Goal: Task Accomplishment & Management: Use online tool/utility

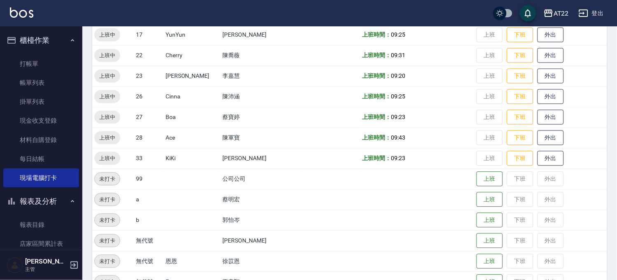
scroll to position [339, 0]
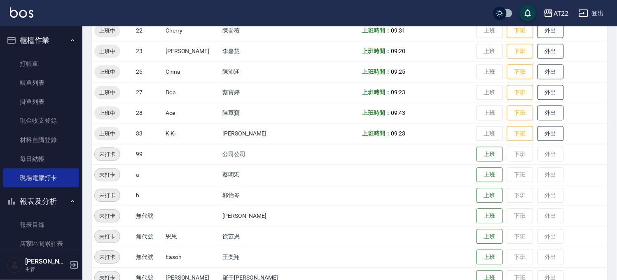
click at [60, 39] on button "櫃檯作業" at bounding box center [41, 40] width 76 height 21
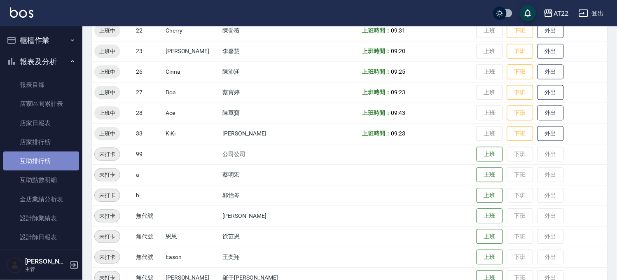
click at [49, 155] on link "互助排行榜" at bounding box center [41, 161] width 76 height 19
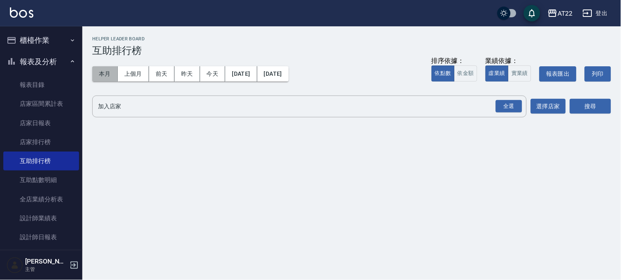
click at [107, 75] on button "本月" at bounding box center [105, 73] width 26 height 15
click at [508, 110] on div "全選" at bounding box center [509, 106] width 26 height 13
click at [604, 96] on div "搜尋" at bounding box center [590, 107] width 41 height 23
click at [601, 112] on button "搜尋" at bounding box center [590, 106] width 41 height 15
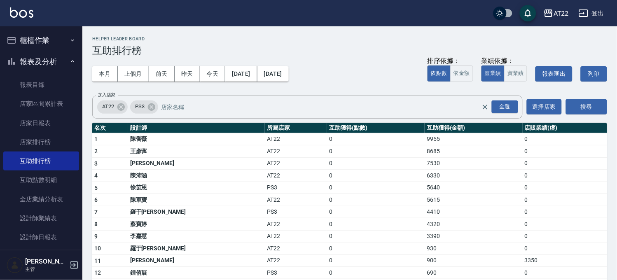
click at [35, 40] on button "櫃檯作業" at bounding box center [41, 40] width 76 height 21
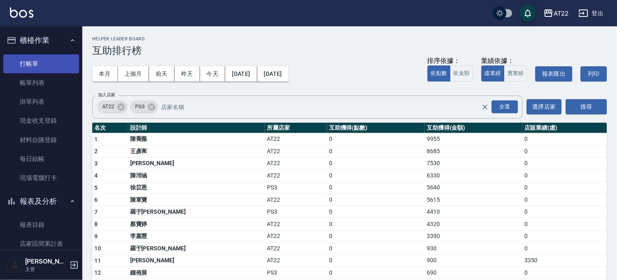
click at [46, 65] on link "打帳單" at bounding box center [41, 63] width 76 height 19
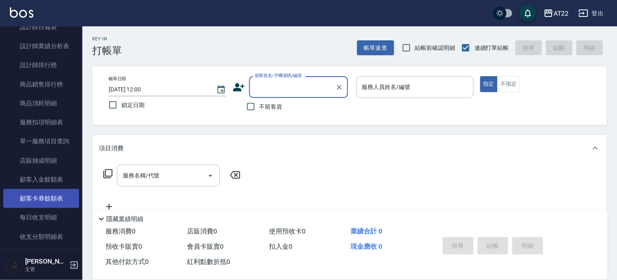
scroll to position [320, 0]
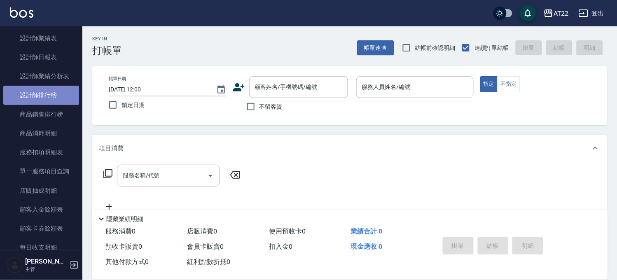
click at [50, 89] on link "設計師排行榜" at bounding box center [41, 95] width 76 height 19
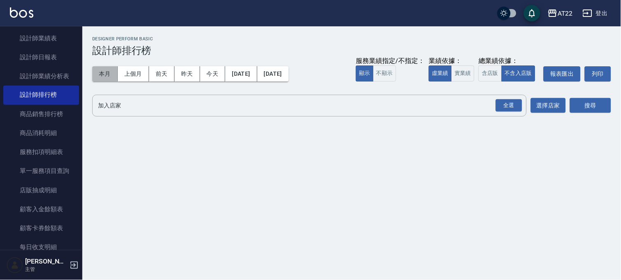
click at [94, 69] on button "本月" at bounding box center [105, 73] width 26 height 15
click at [112, 67] on button "本月" at bounding box center [105, 73] width 26 height 15
click at [512, 108] on div "全選" at bounding box center [509, 105] width 26 height 13
click at [590, 105] on button "搜尋" at bounding box center [590, 105] width 41 height 15
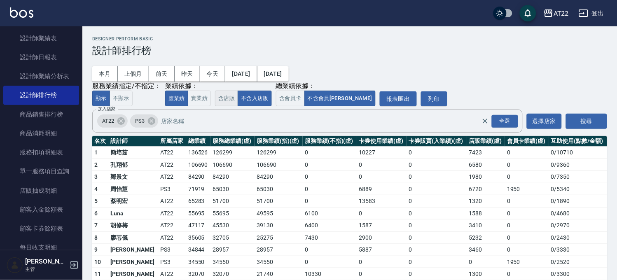
click at [224, 101] on button "含店販" at bounding box center [226, 99] width 23 height 16
click at [241, 101] on button "不含入店販" at bounding box center [255, 99] width 34 height 16
click at [229, 97] on button "含店販" at bounding box center [226, 99] width 23 height 16
click at [246, 101] on button "不含入店販" at bounding box center [255, 99] width 34 height 16
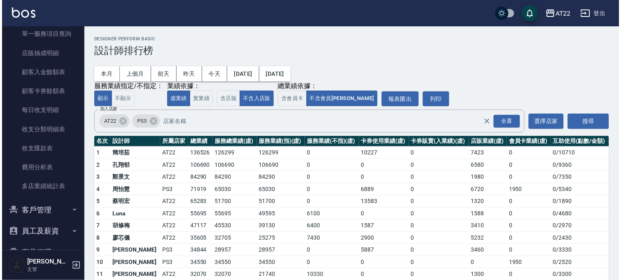
scroll to position [501, 0]
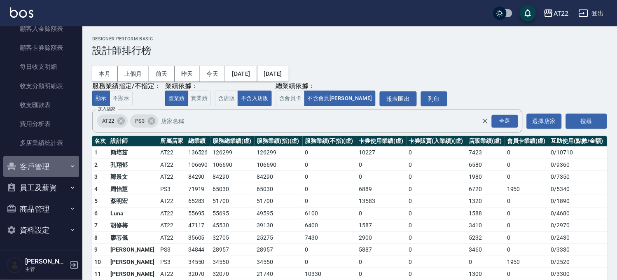
click at [49, 160] on button "客戶管理" at bounding box center [41, 166] width 76 height 21
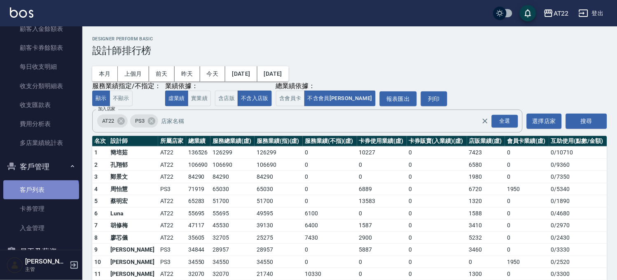
click at [40, 192] on link "客戶列表" at bounding box center [41, 189] width 76 height 19
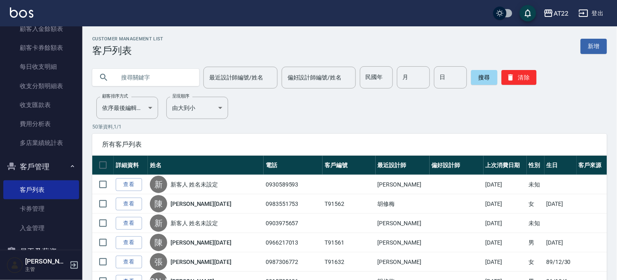
click at [126, 81] on input "text" at bounding box center [153, 77] width 77 height 22
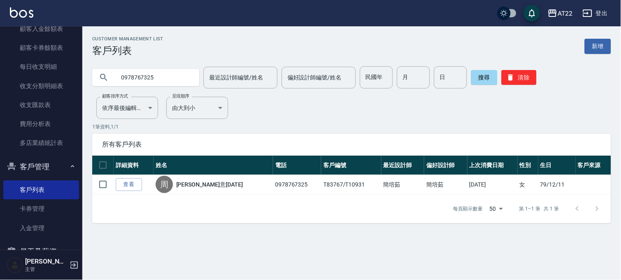
click at [126, 81] on input "0978767325" at bounding box center [153, 77] width 77 height 22
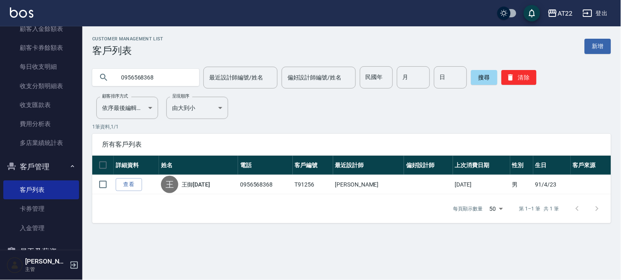
click at [135, 78] on input "0956568368" at bounding box center [153, 77] width 77 height 22
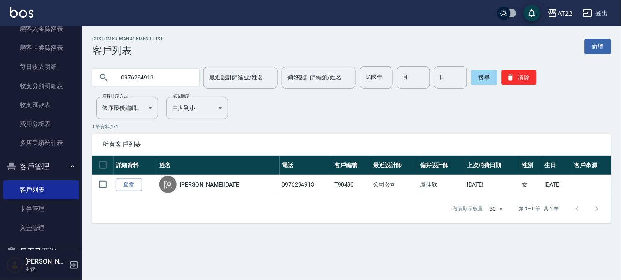
click at [166, 80] on input "0976294913" at bounding box center [153, 77] width 77 height 22
type input "0978767325"
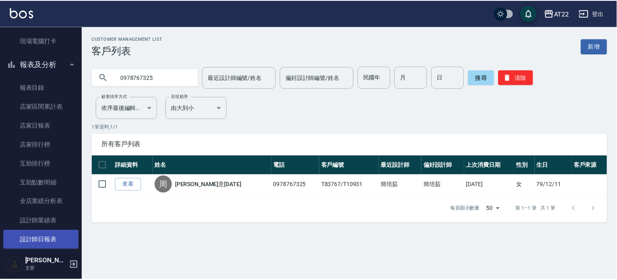
scroll to position [274, 0]
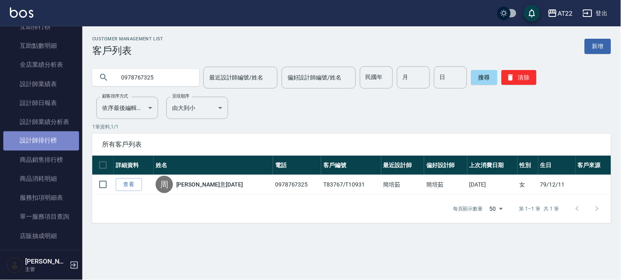
click at [62, 138] on link "設計師排行榜" at bounding box center [41, 140] width 76 height 19
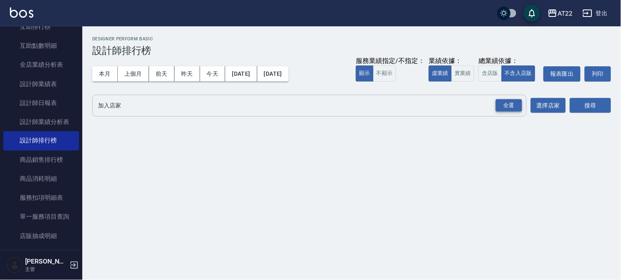
click at [508, 106] on div "全選" at bounding box center [509, 105] width 26 height 13
click at [588, 107] on button "搜尋" at bounding box center [590, 105] width 41 height 15
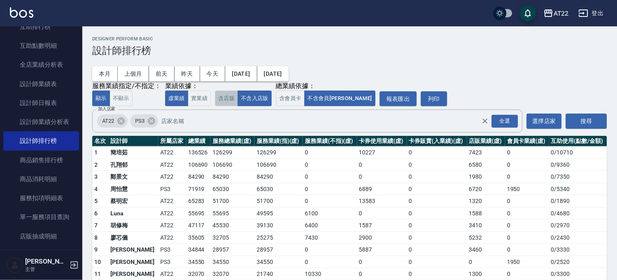
click at [232, 95] on button "含店販" at bounding box center [226, 99] width 23 height 16
click at [251, 96] on button "不含入店販" at bounding box center [255, 99] width 34 height 16
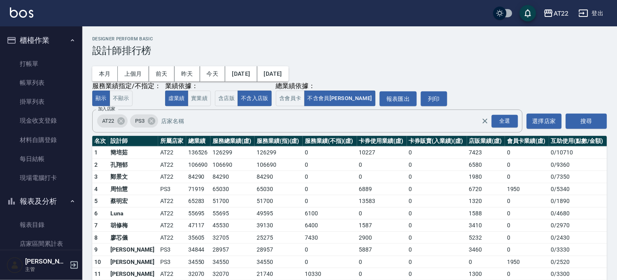
click at [31, 200] on button "報表及分析" at bounding box center [41, 201] width 76 height 21
click at [35, 250] on link "客戶列表" at bounding box center [41, 246] width 76 height 19
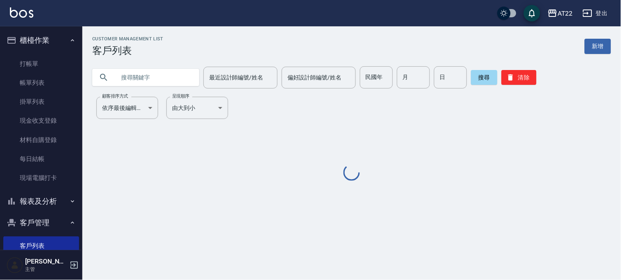
click at [183, 75] on input "text" at bounding box center [153, 77] width 77 height 22
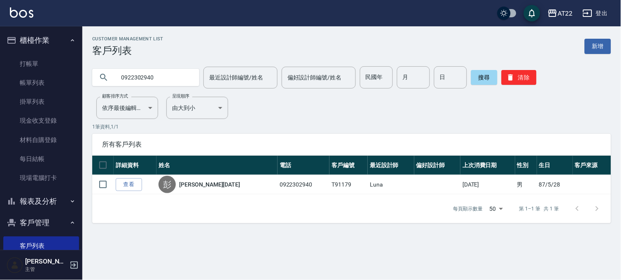
click at [183, 75] on input "0922302940" at bounding box center [153, 77] width 77 height 22
type input "0908427629"
click at [39, 198] on button "報表及分析" at bounding box center [41, 201] width 76 height 21
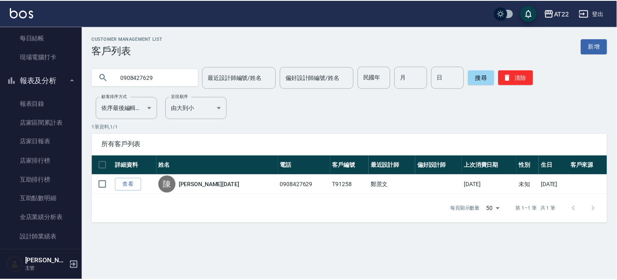
scroll to position [229, 0]
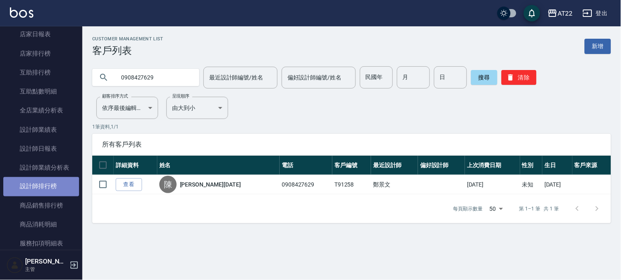
click at [52, 191] on link "設計師排行榜" at bounding box center [41, 186] width 76 height 19
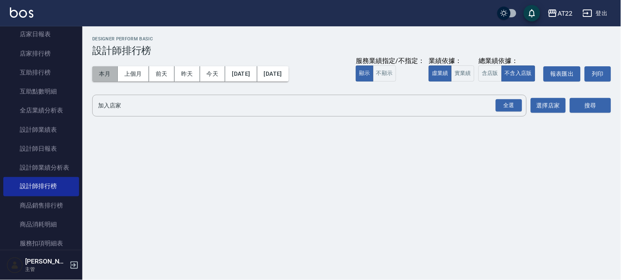
click at [105, 69] on button "本月" at bounding box center [105, 73] width 26 height 15
click at [507, 106] on div "全選" at bounding box center [509, 105] width 26 height 13
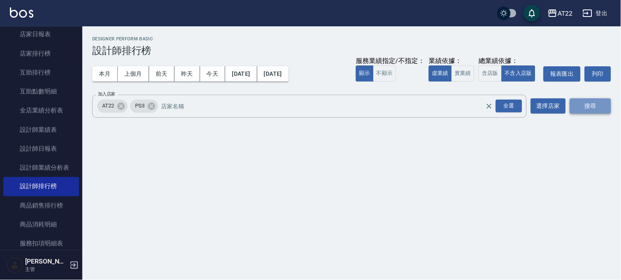
click at [583, 105] on button "搜尋" at bounding box center [590, 105] width 41 height 15
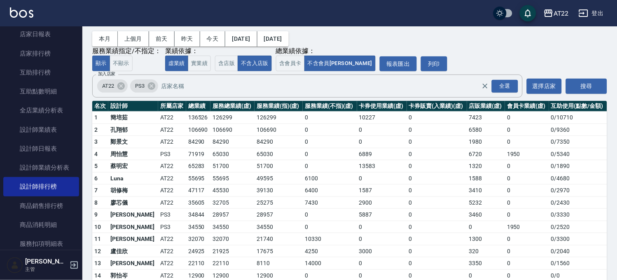
scroll to position [71, 0]
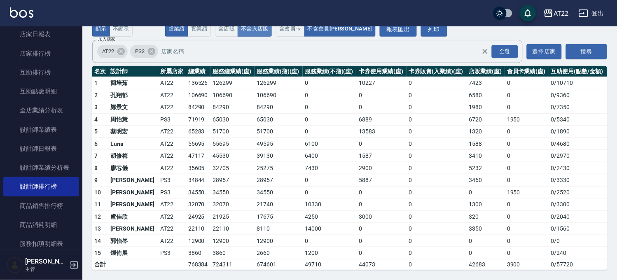
click at [238, 34] on button "不含入店販" at bounding box center [255, 29] width 34 height 16
click at [230, 34] on button "含店販" at bounding box center [226, 29] width 23 height 16
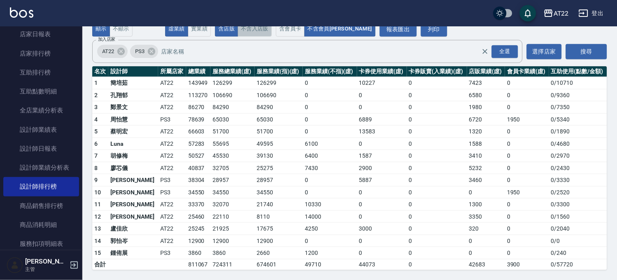
click at [249, 33] on button "不含入店販" at bounding box center [255, 29] width 34 height 16
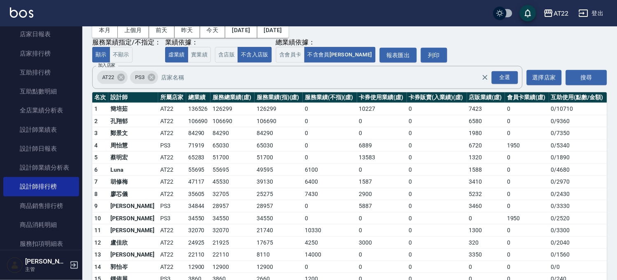
scroll to position [0, 0]
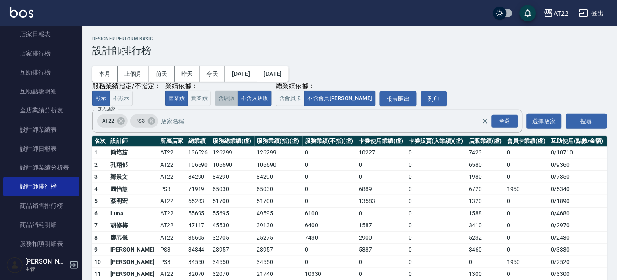
click at [223, 102] on button "含店販" at bounding box center [226, 99] width 23 height 16
click at [251, 94] on button "不含入店販" at bounding box center [255, 99] width 34 height 16
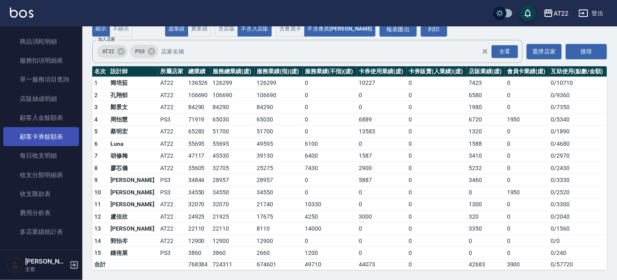
scroll to position [565, 0]
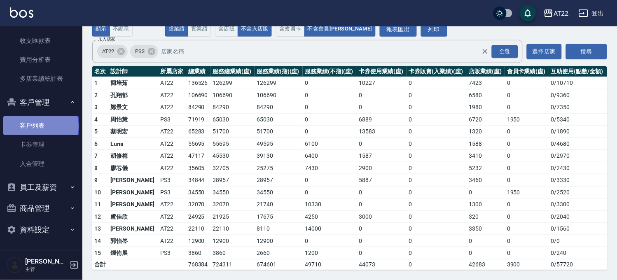
click at [40, 126] on link "客戶列表" at bounding box center [41, 125] width 76 height 19
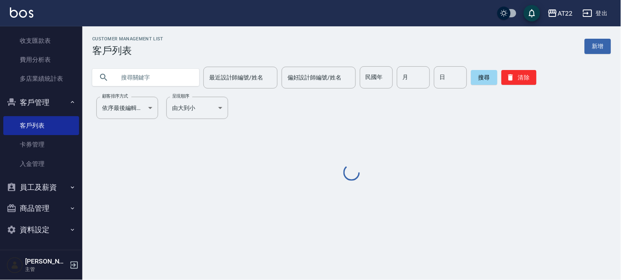
click at [144, 80] on input "text" at bounding box center [153, 77] width 77 height 22
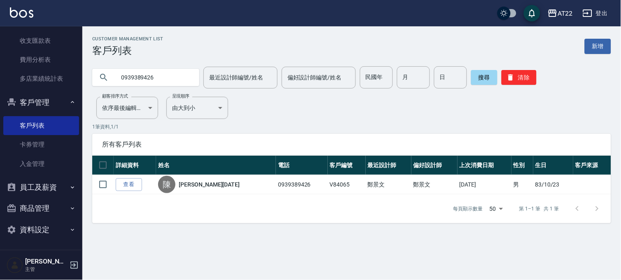
click at [171, 85] on input "0939389426" at bounding box center [153, 77] width 77 height 22
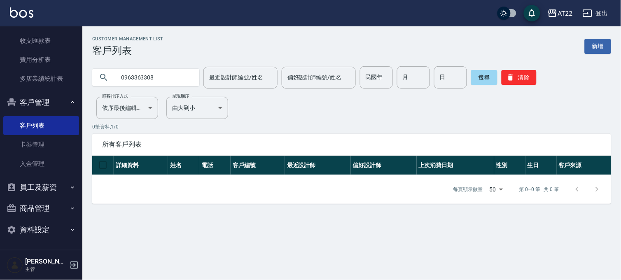
type input "0963363308"
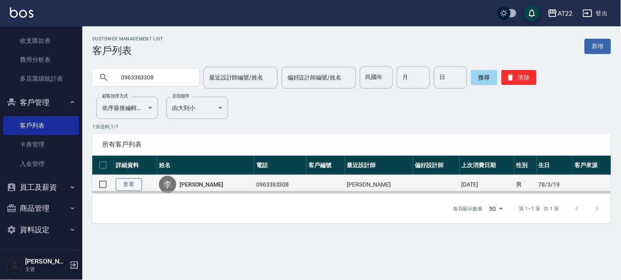
click at [130, 187] on link "查看" at bounding box center [129, 184] width 26 height 13
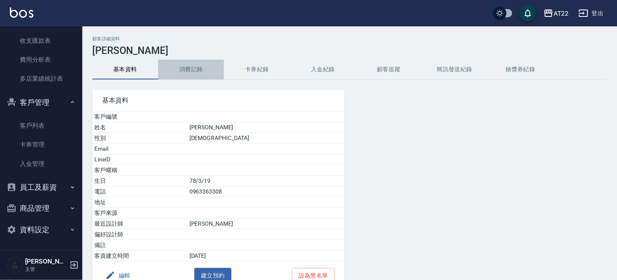
click at [192, 71] on button "消費記錄" at bounding box center [191, 70] width 66 height 20
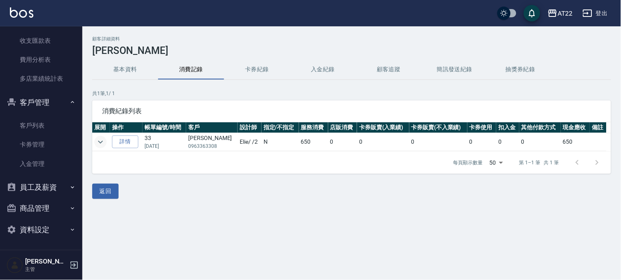
click at [99, 143] on icon "expand row" at bounding box center [101, 142] width 10 height 10
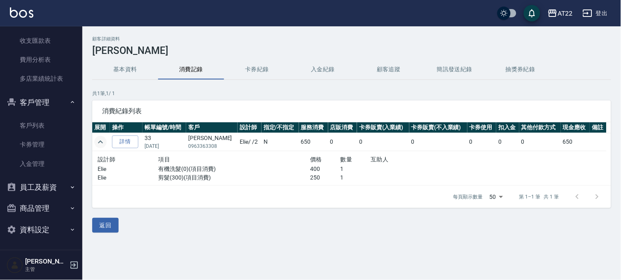
click at [101, 145] on icon "expand row" at bounding box center [101, 142] width 10 height 10
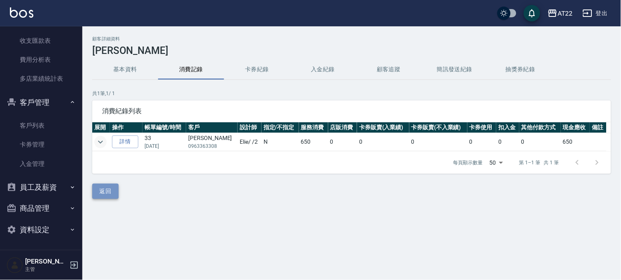
click at [102, 191] on button "返回" at bounding box center [105, 191] width 26 height 15
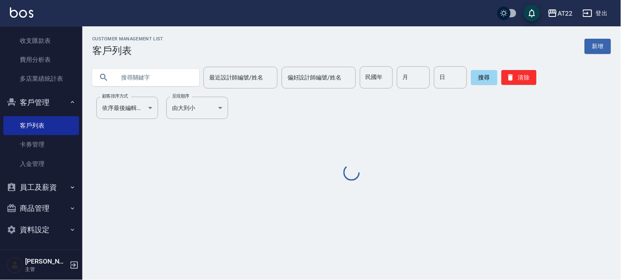
click at [157, 76] on input "text" at bounding box center [153, 77] width 77 height 22
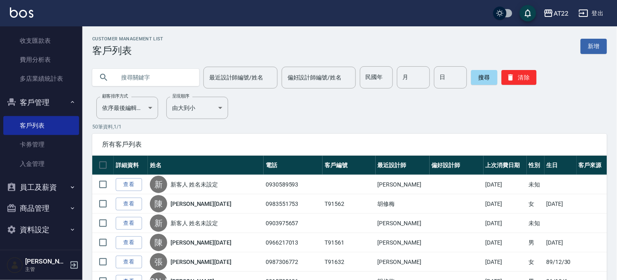
paste input "0956688518"
type input "0956688518"
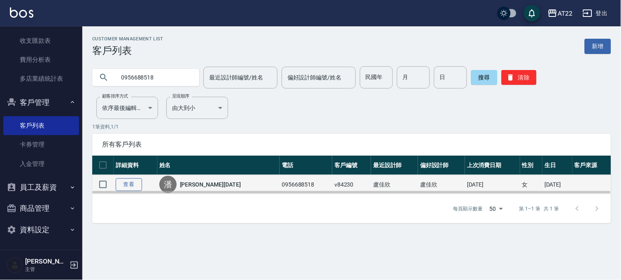
click at [124, 184] on link "查看" at bounding box center [129, 184] width 26 height 13
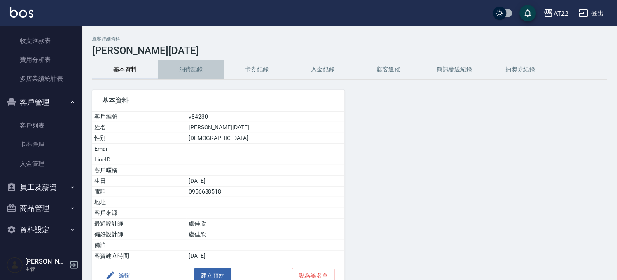
click at [192, 74] on button "消費記錄" at bounding box center [191, 70] width 66 height 20
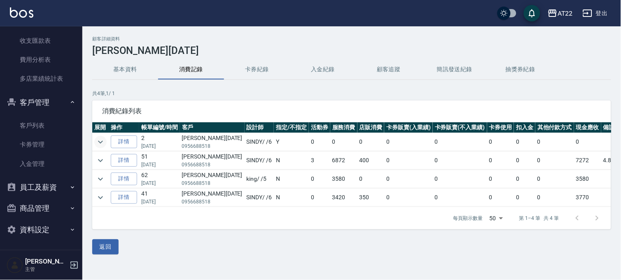
click at [103, 145] on icon "expand row" at bounding box center [101, 142] width 10 height 10
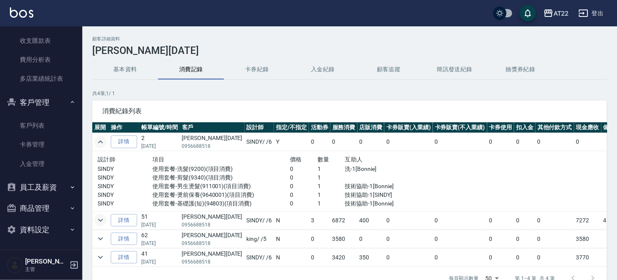
click at [102, 223] on icon "expand row" at bounding box center [101, 220] width 10 height 10
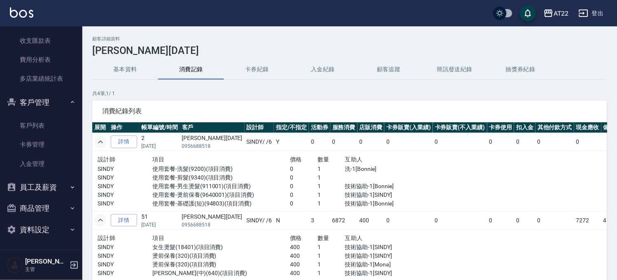
click at [117, 75] on button "基本資料" at bounding box center [125, 70] width 66 height 20
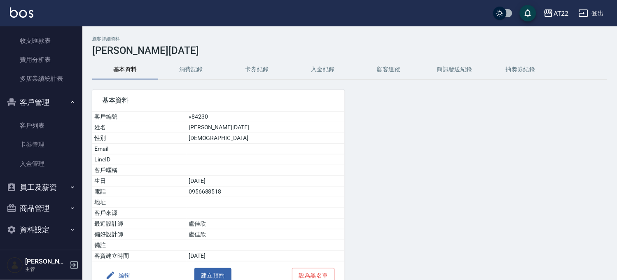
drag, startPoint x: 35, startPoint y: 129, endPoint x: 125, endPoint y: 10, distance: 148.8
click at [35, 129] on link "客戶列表" at bounding box center [41, 125] width 76 height 19
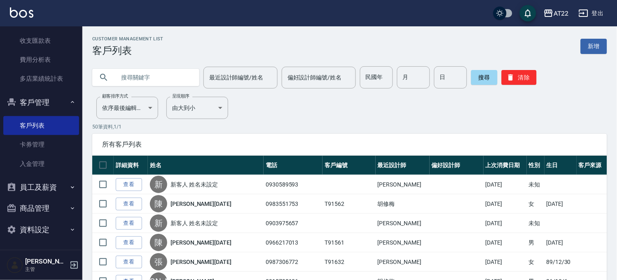
click at [141, 84] on input "text" at bounding box center [153, 77] width 77 height 22
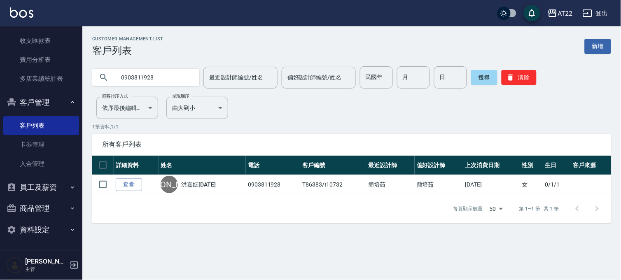
click at [159, 78] on input "0903811928" at bounding box center [153, 77] width 77 height 22
type input "0978889830"
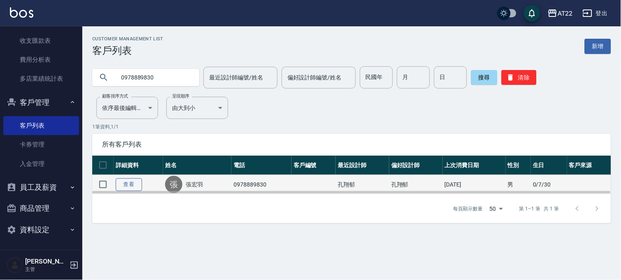
click at [139, 187] on link "查看" at bounding box center [129, 184] width 26 height 13
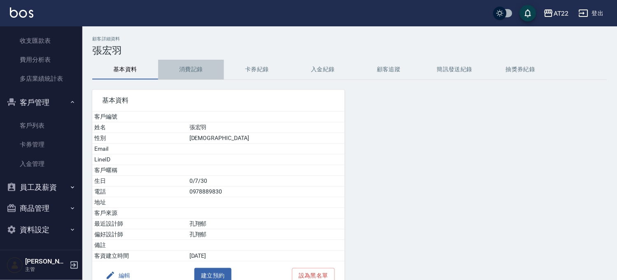
click at [213, 70] on button "消費記錄" at bounding box center [191, 70] width 66 height 20
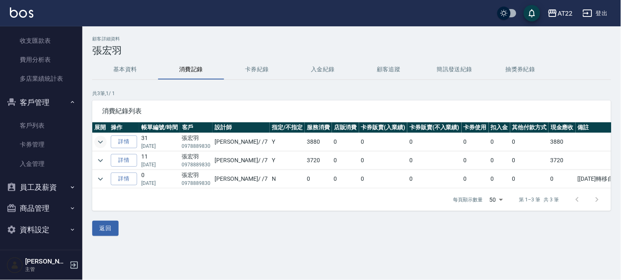
click at [96, 143] on icon "expand row" at bounding box center [101, 142] width 10 height 10
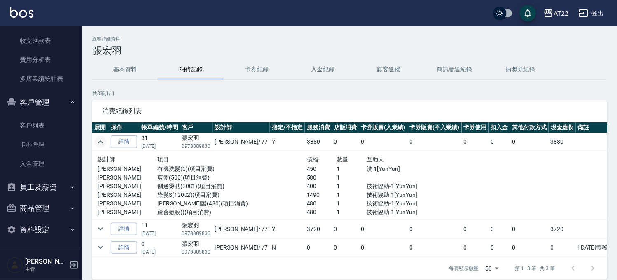
click at [105, 235] on td at bounding box center [100, 229] width 16 height 18
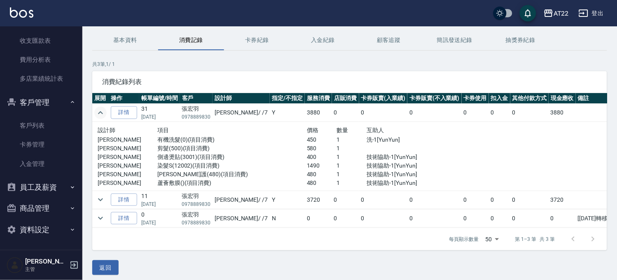
scroll to position [42, 0]
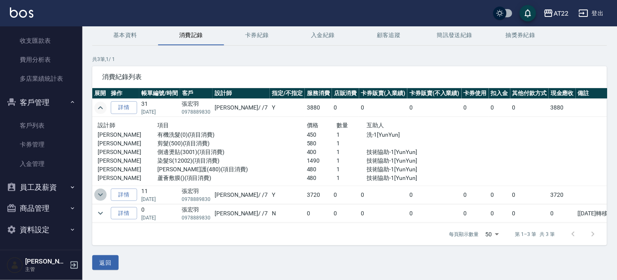
click at [97, 190] on icon "expand row" at bounding box center [101, 195] width 10 height 10
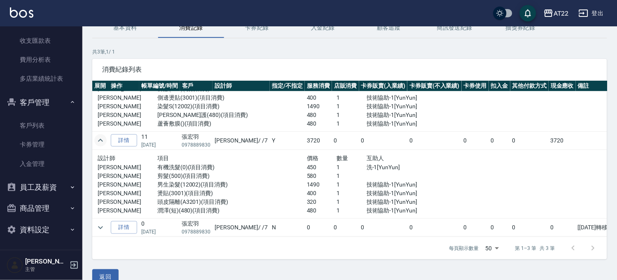
scroll to position [0, 0]
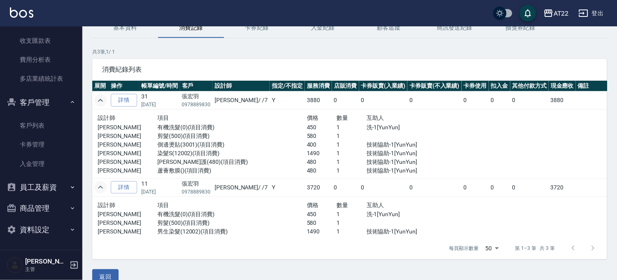
click at [187, 108] on p "0978889830" at bounding box center [196, 104] width 29 height 7
click at [187, 106] on p "0978889830" at bounding box center [196, 104] width 29 height 7
copy p "0978889830"
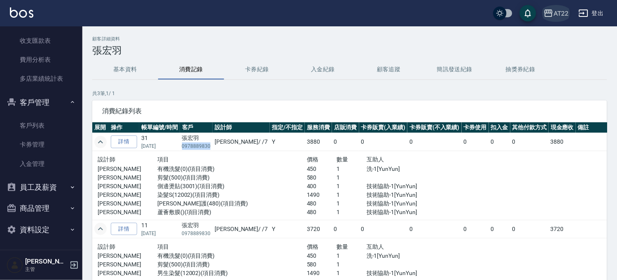
click at [553, 12] on icon "button" at bounding box center [549, 12] width 8 height 7
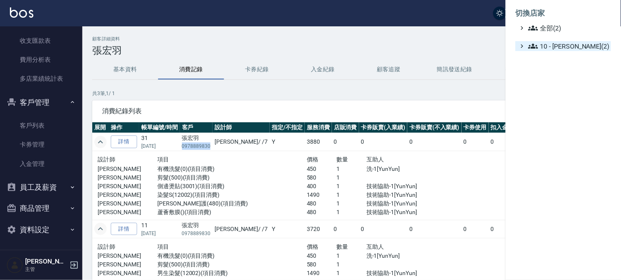
click at [553, 42] on span "10 - [PERSON_NAME](2)" at bounding box center [569, 46] width 80 height 10
click at [553, 57] on span "AT22" at bounding box center [570, 57] width 77 height 10
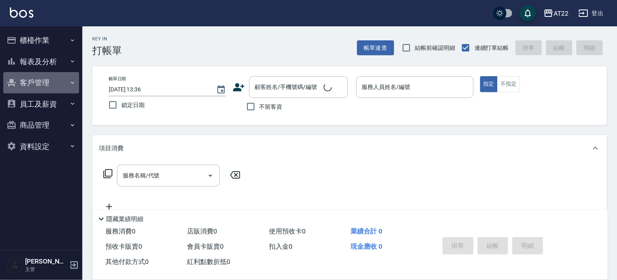
click at [44, 83] on button "客戶管理" at bounding box center [41, 82] width 76 height 21
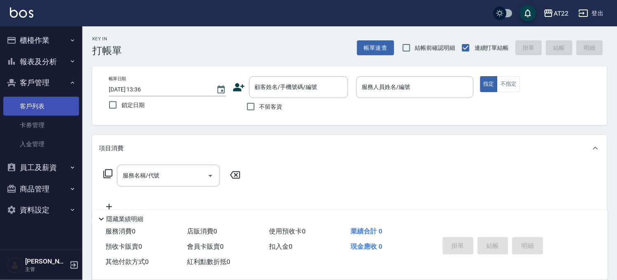
click at [37, 103] on link "客戶列表" at bounding box center [41, 106] width 76 height 19
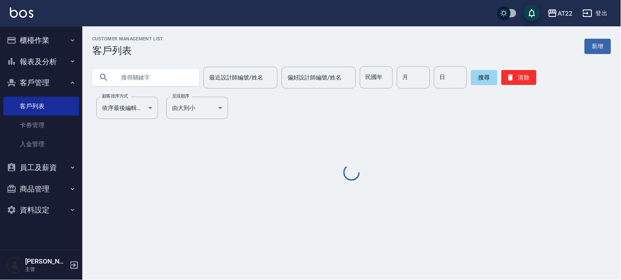
click at [113, 78] on div at bounding box center [145, 77] width 107 height 17
click at [130, 84] on input "text" at bounding box center [153, 77] width 77 height 22
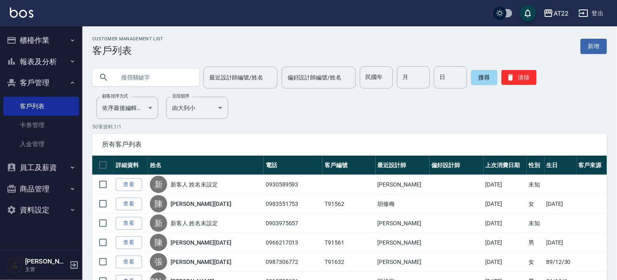
click at [561, 14] on div "AT22" at bounding box center [561, 13] width 15 height 10
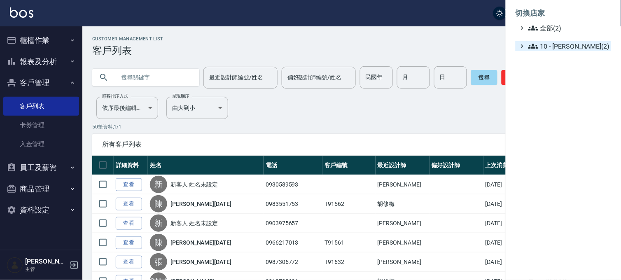
click at [550, 48] on span "10 - [PERSON_NAME](2)" at bounding box center [569, 46] width 80 height 10
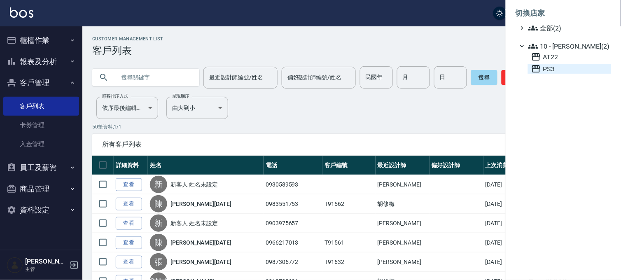
click at [546, 70] on span "PS3" at bounding box center [570, 69] width 77 height 10
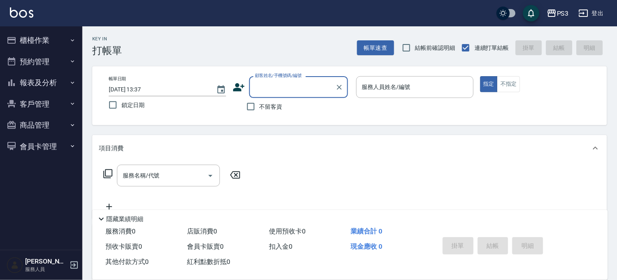
click at [37, 102] on button "客戶管理" at bounding box center [41, 104] width 76 height 21
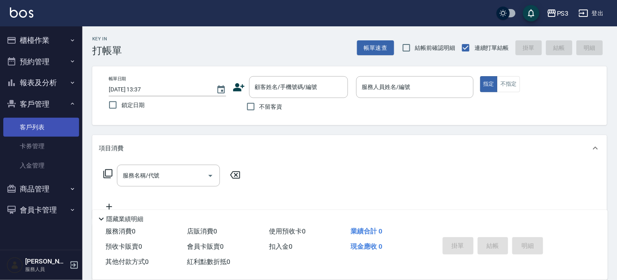
click at [35, 125] on link "客戶列表" at bounding box center [41, 127] width 76 height 19
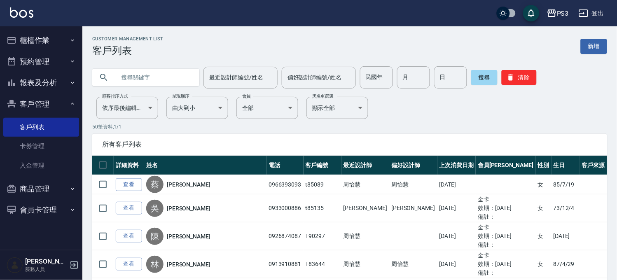
drag, startPoint x: 161, startPoint y: 87, endPoint x: 162, endPoint y: 80, distance: 7.5
click at [161, 87] on input "text" at bounding box center [153, 77] width 77 height 22
paste input "0978889830"
type input "0978889830"
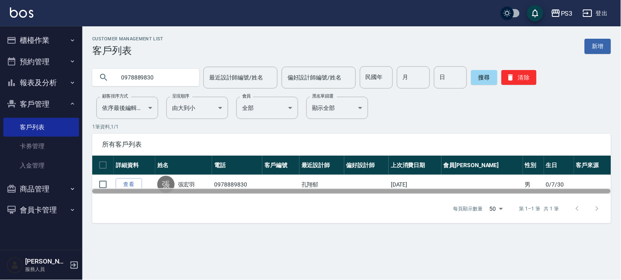
click at [120, 193] on div at bounding box center [351, 191] width 519 height 5
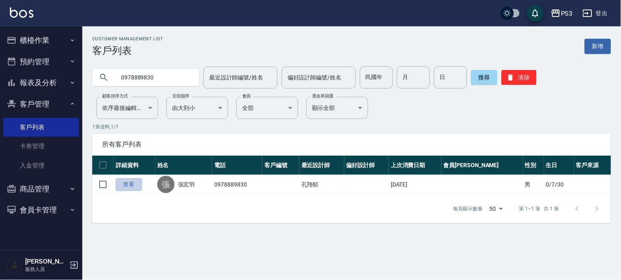
click at [122, 187] on link "查看" at bounding box center [129, 184] width 26 height 13
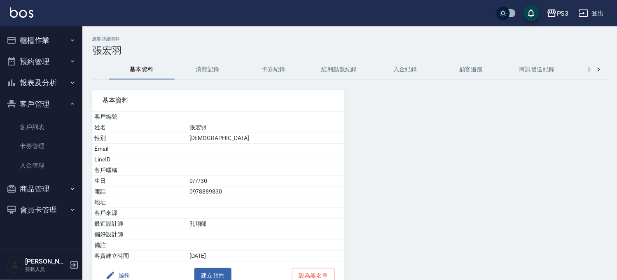
click at [187, 87] on div "基本資料 客戶編號 姓名 張宏羽 性別 MALE Email LineID 客戶暱稱 生日 0/7/30 電話 0978889830 地址 客戶來源 最近設計…" at bounding box center [213, 185] width 262 height 210
click at [198, 68] on button "消費記錄" at bounding box center [208, 70] width 66 height 20
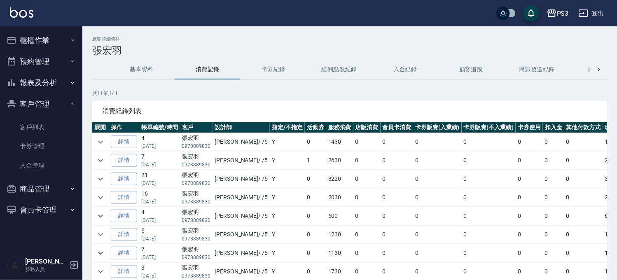
click at [98, 135] on td at bounding box center [100, 142] width 16 height 18
click at [100, 141] on icon "expand row" at bounding box center [101, 142] width 10 height 10
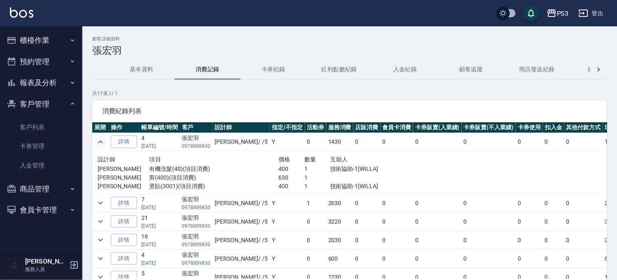
click at [100, 141] on icon "expand row" at bounding box center [101, 142] width 10 height 10
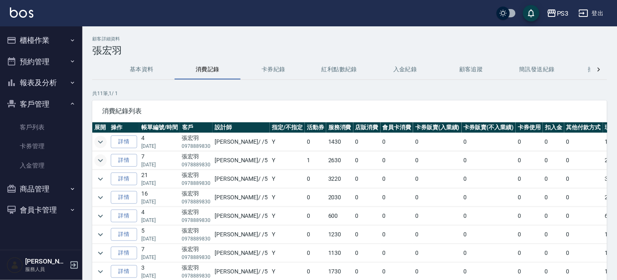
click at [100, 156] on icon "expand row" at bounding box center [101, 161] width 10 height 10
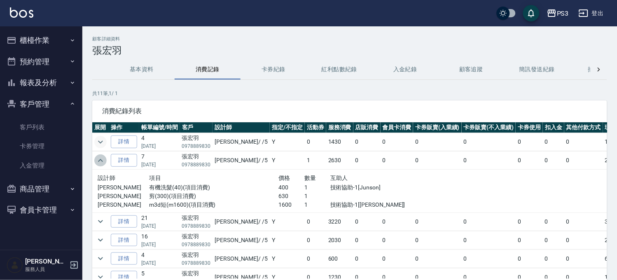
click at [100, 156] on icon "expand row" at bounding box center [101, 161] width 10 height 10
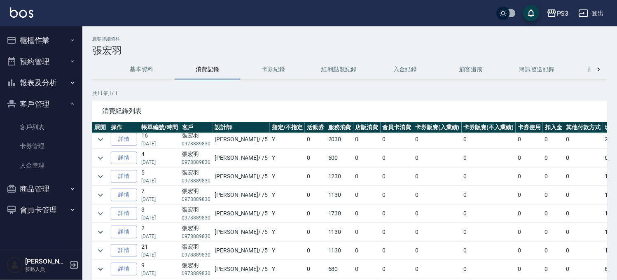
scroll to position [66, 0]
click at [104, 246] on icon "expand row" at bounding box center [101, 251] width 10 height 10
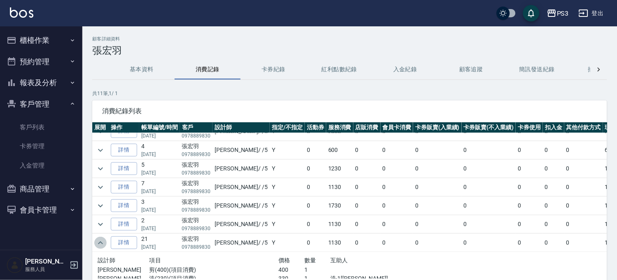
click at [104, 244] on icon "expand row" at bounding box center [101, 243] width 10 height 10
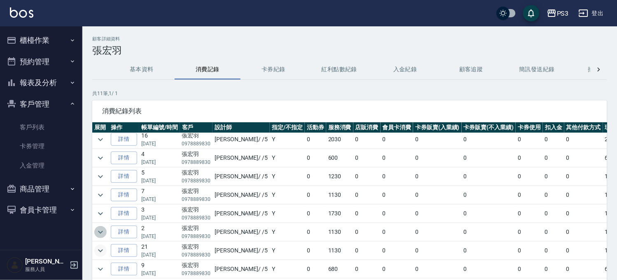
click at [101, 227] on icon "expand row" at bounding box center [101, 232] width 10 height 10
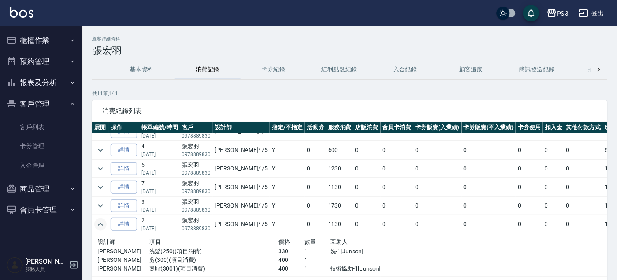
click at [101, 223] on icon "expand row" at bounding box center [101, 225] width 10 height 10
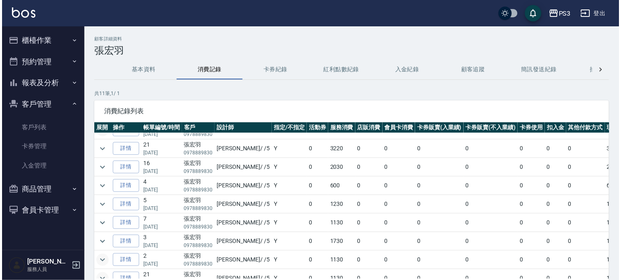
scroll to position [0, 0]
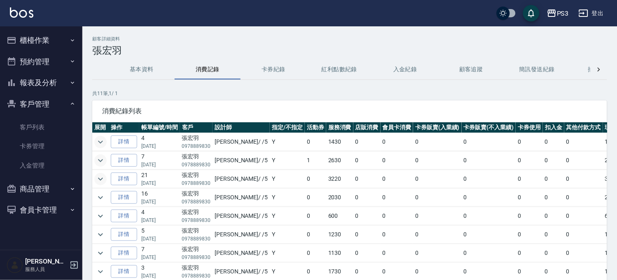
click at [101, 178] on icon "expand row" at bounding box center [101, 179] width 10 height 10
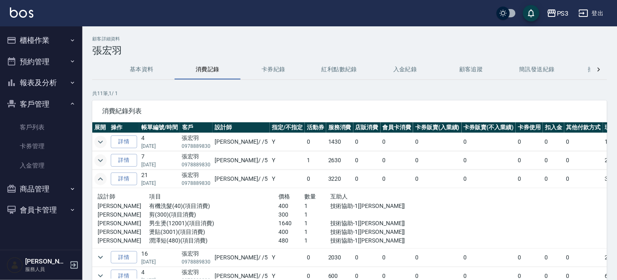
click at [101, 178] on icon "expand row" at bounding box center [101, 179] width 10 height 10
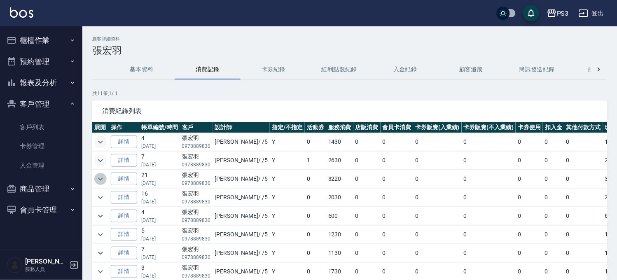
click at [101, 173] on button "expand row" at bounding box center [100, 179] width 12 height 12
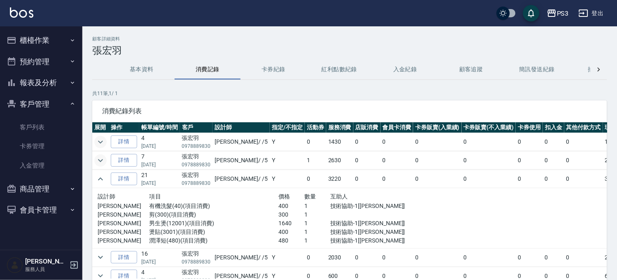
click at [103, 153] on td at bounding box center [100, 161] width 16 height 18
click at [100, 163] on icon "expand row" at bounding box center [101, 161] width 10 height 10
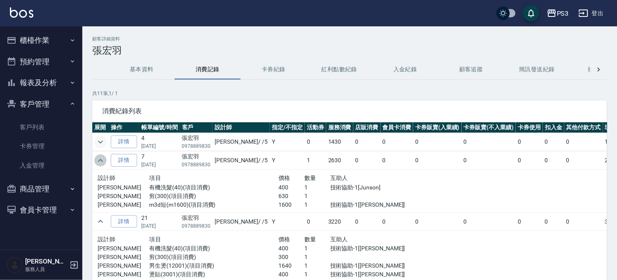
click at [100, 163] on icon "expand row" at bounding box center [101, 161] width 10 height 10
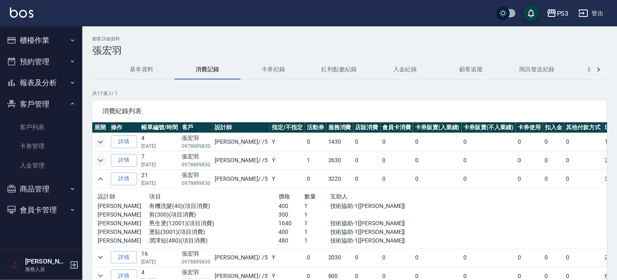
click at [99, 135] on td at bounding box center [100, 142] width 16 height 18
click at [98, 142] on icon "expand row" at bounding box center [101, 142] width 10 height 10
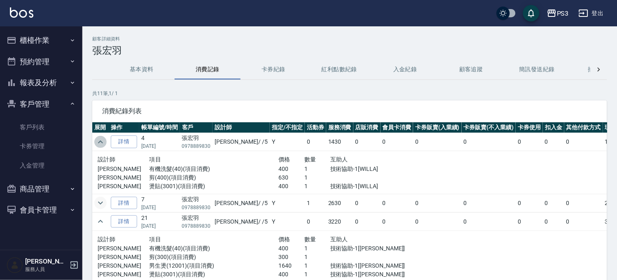
click at [98, 142] on icon "expand row" at bounding box center [101, 142] width 10 height 10
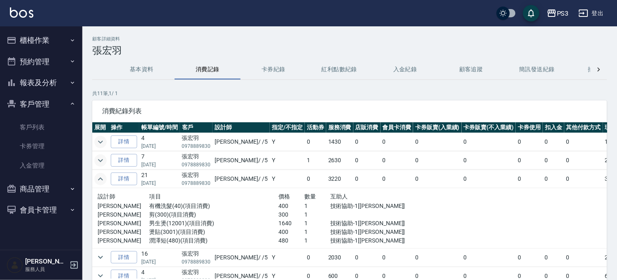
click at [101, 178] on icon "expand row" at bounding box center [100, 179] width 5 height 3
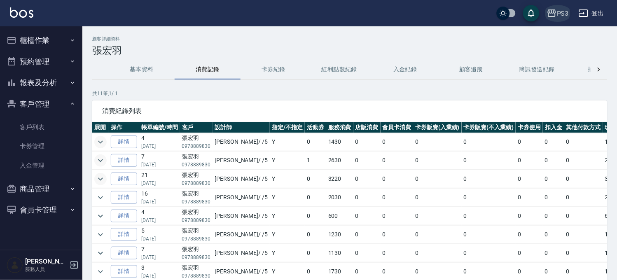
click at [563, 15] on div "PS3" at bounding box center [563, 13] width 12 height 10
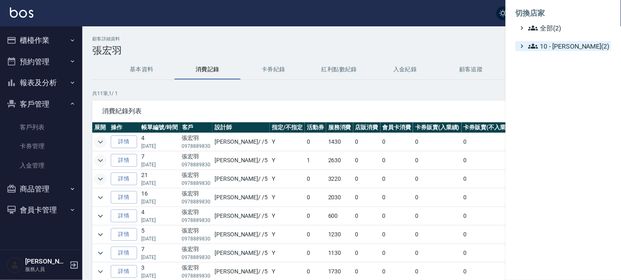
click at [545, 50] on span "10 - [PERSON_NAME](2)" at bounding box center [569, 46] width 80 height 10
click at [542, 59] on span "AT22" at bounding box center [570, 57] width 77 height 10
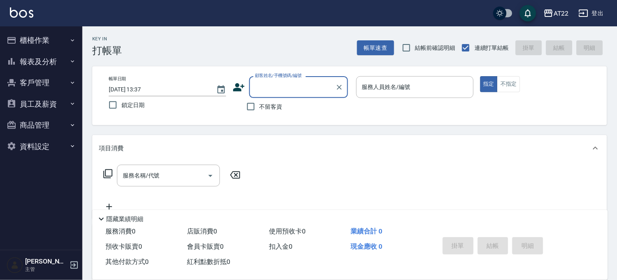
click at [63, 82] on button "客戶管理" at bounding box center [41, 82] width 76 height 21
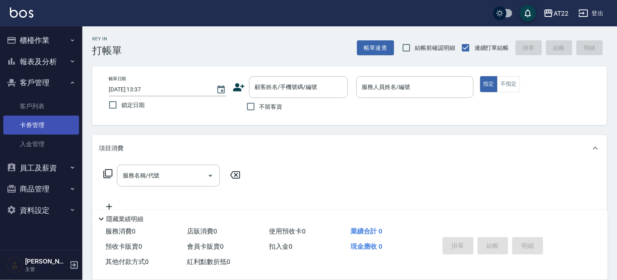
click at [45, 123] on link "卡券管理" at bounding box center [41, 125] width 76 height 19
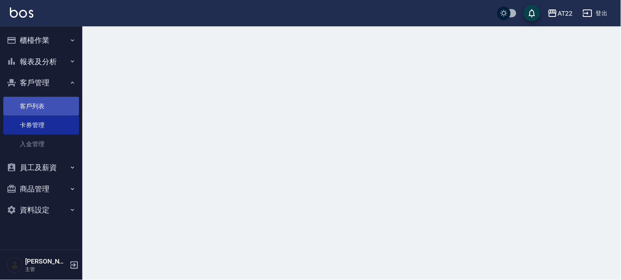
click at [52, 106] on link "客戶列表" at bounding box center [41, 106] width 76 height 19
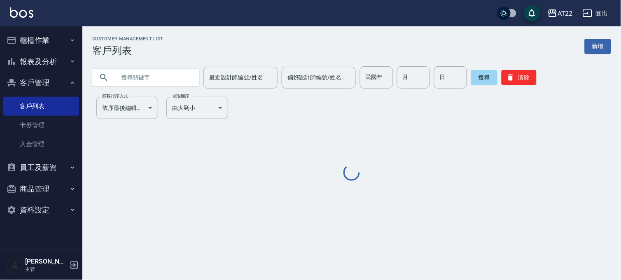
click at [132, 79] on input "text" at bounding box center [153, 77] width 77 height 22
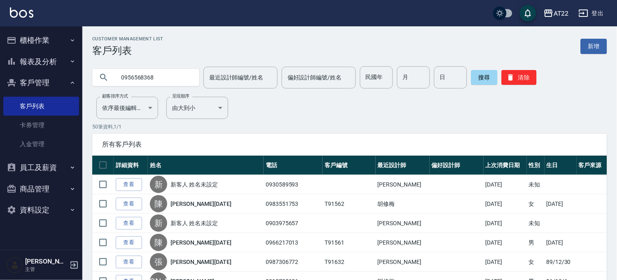
type input "0956568368"
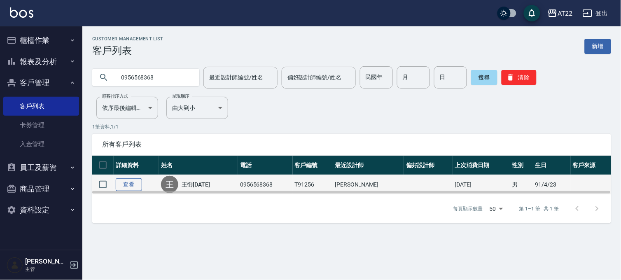
click at [131, 186] on link "查看" at bounding box center [129, 184] width 26 height 13
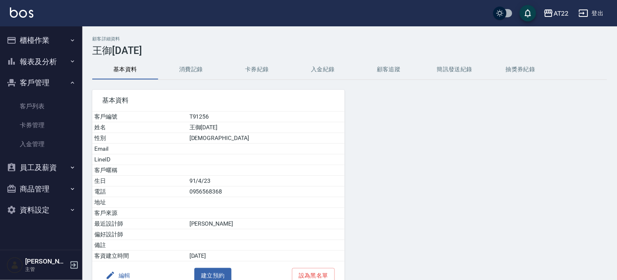
click at [187, 71] on button "消費記錄" at bounding box center [191, 70] width 66 height 20
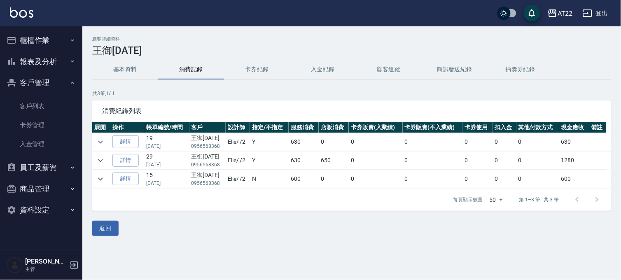
drag, startPoint x: 42, startPoint y: 102, endPoint x: 54, endPoint y: 95, distance: 14.1
click at [43, 102] on link "客戶列表" at bounding box center [41, 106] width 76 height 19
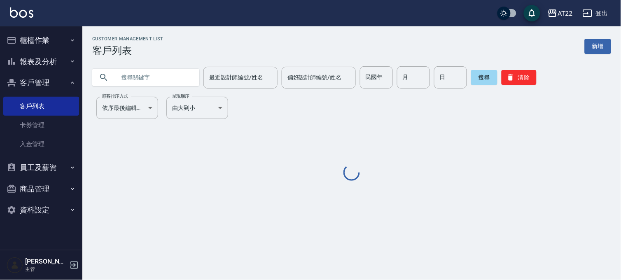
click at [137, 72] on input "text" at bounding box center [153, 77] width 77 height 22
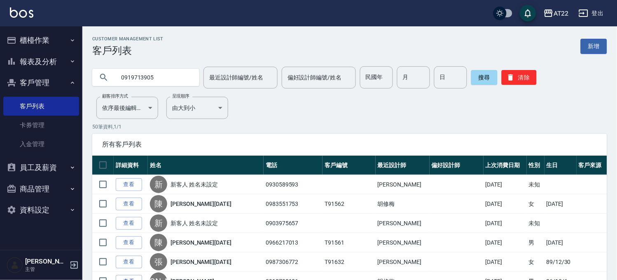
type input "0919713905"
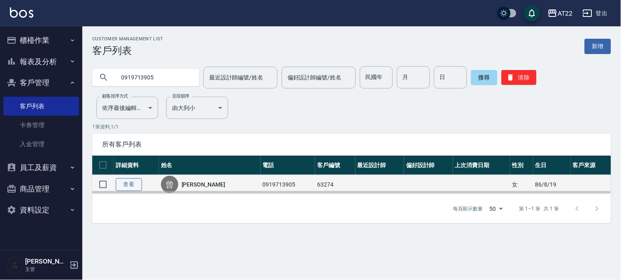
click at [133, 184] on link "查看" at bounding box center [129, 184] width 26 height 13
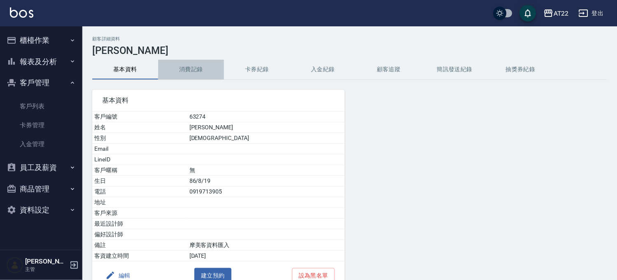
click at [195, 68] on button "消費記錄" at bounding box center [191, 70] width 66 height 20
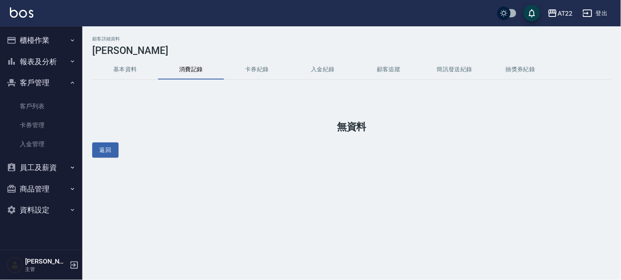
click at [139, 65] on button "基本資料" at bounding box center [125, 70] width 66 height 20
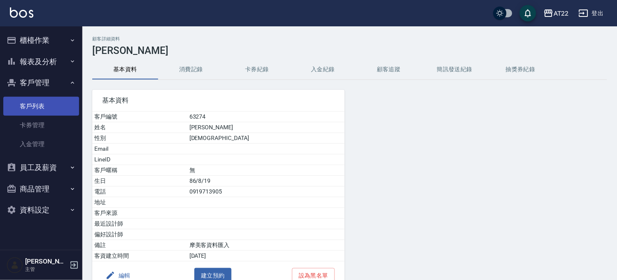
click at [59, 104] on link "客戶列表" at bounding box center [41, 106] width 76 height 19
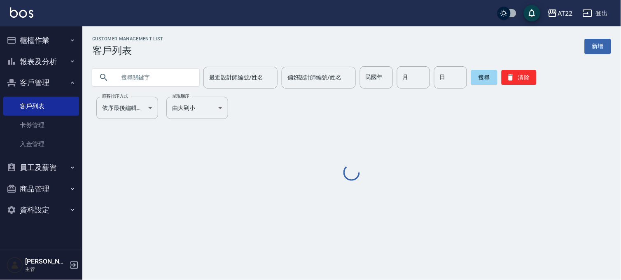
click at [139, 77] on input "text" at bounding box center [153, 77] width 77 height 22
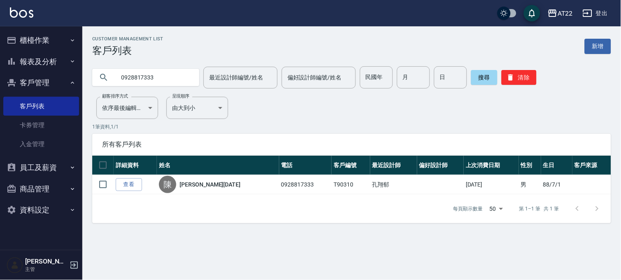
click at [148, 79] on input "0928817333" at bounding box center [153, 77] width 77 height 22
type input "可比"
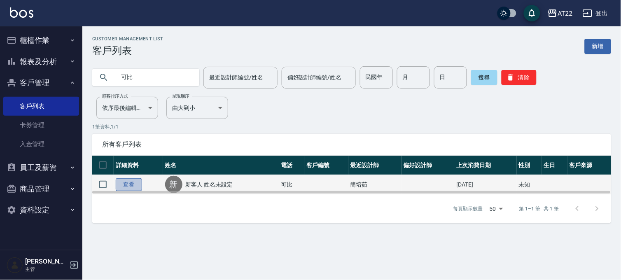
click at [129, 179] on link "查看" at bounding box center [129, 184] width 26 height 13
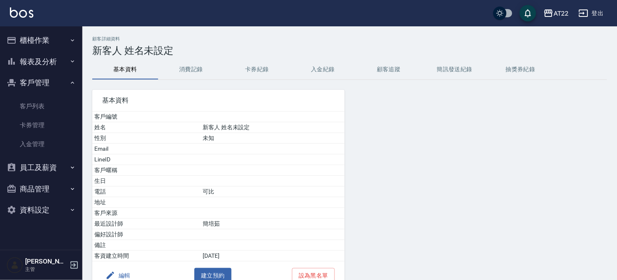
click at [212, 62] on button "消費記錄" at bounding box center [191, 70] width 66 height 20
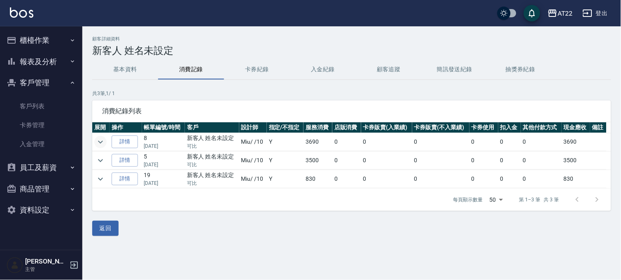
click at [104, 143] on icon "expand row" at bounding box center [101, 142] width 10 height 10
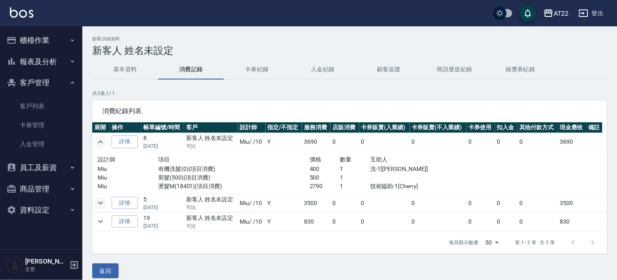
click at [105, 204] on icon "expand row" at bounding box center [101, 203] width 10 height 10
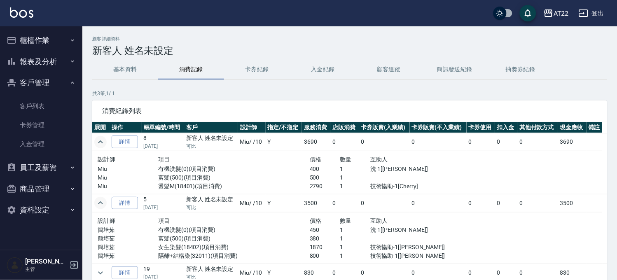
click at [105, 136] on td at bounding box center [100, 142] width 17 height 18
click at [101, 146] on icon "expand row" at bounding box center [101, 142] width 10 height 10
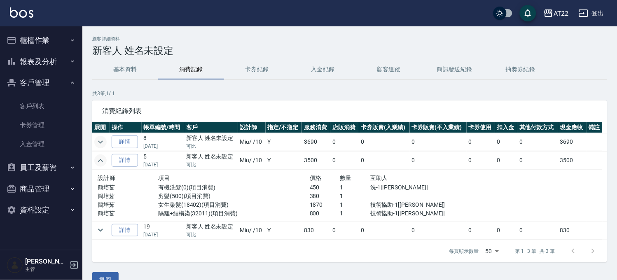
click at [101, 162] on icon "expand row" at bounding box center [101, 161] width 10 height 10
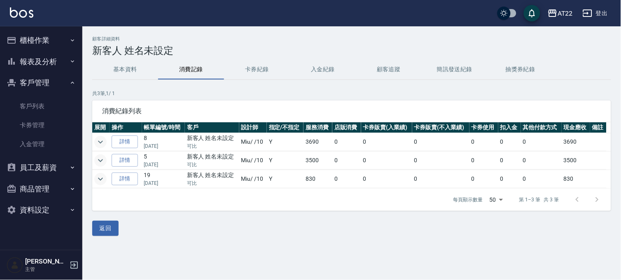
click at [102, 182] on icon "expand row" at bounding box center [101, 179] width 10 height 10
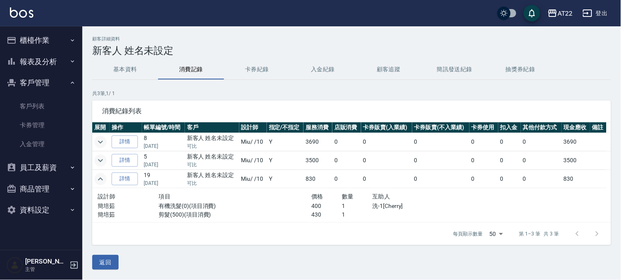
click at [102, 182] on icon "expand row" at bounding box center [101, 179] width 10 height 10
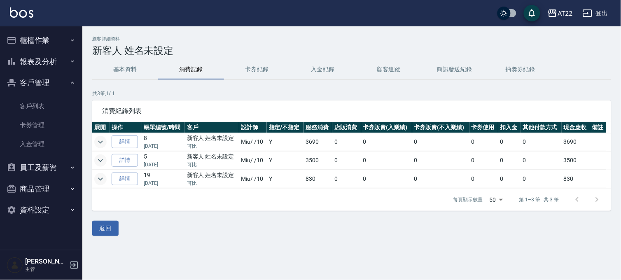
click at [146, 68] on button "基本資料" at bounding box center [125, 70] width 66 height 20
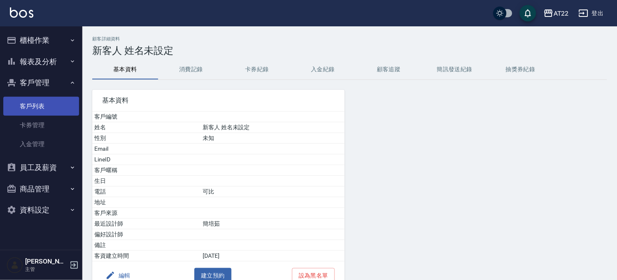
click at [40, 103] on link "客戶列表" at bounding box center [41, 106] width 76 height 19
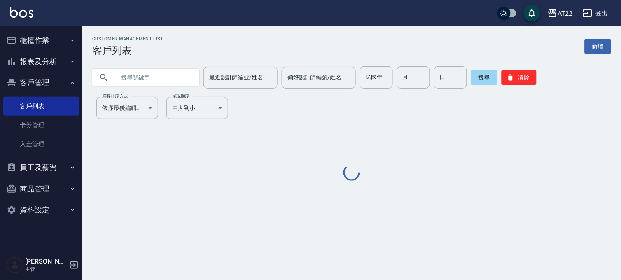
click at [184, 70] on input "text" at bounding box center [153, 77] width 77 height 22
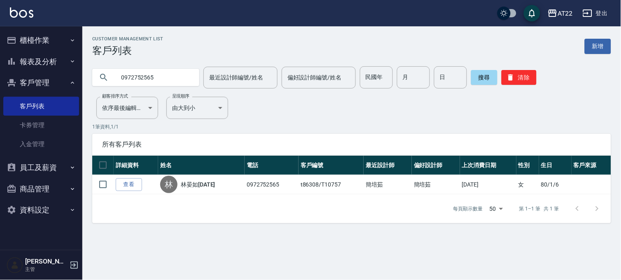
click at [162, 82] on input "0972752565" at bounding box center [153, 77] width 77 height 22
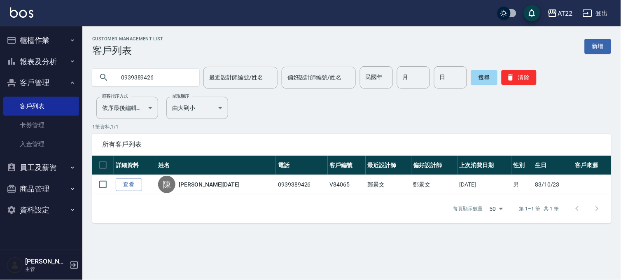
click at [162, 80] on input "0939389426" at bounding box center [153, 77] width 77 height 22
type input "0952512722"
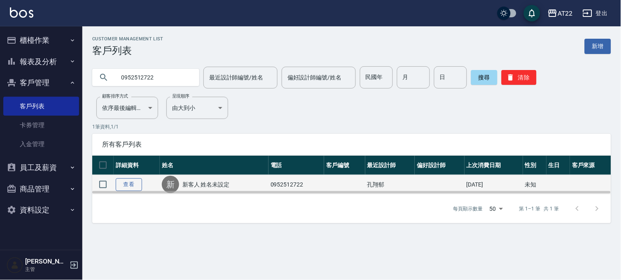
click at [133, 187] on link "查看" at bounding box center [129, 184] width 26 height 13
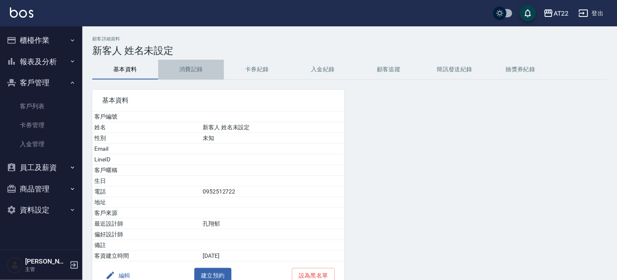
click at [182, 67] on button "消費記錄" at bounding box center [191, 70] width 66 height 20
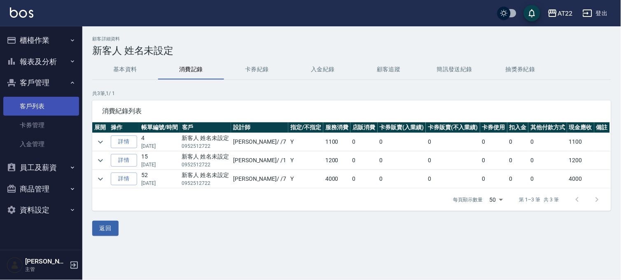
click at [59, 103] on link "客戶列表" at bounding box center [41, 106] width 76 height 19
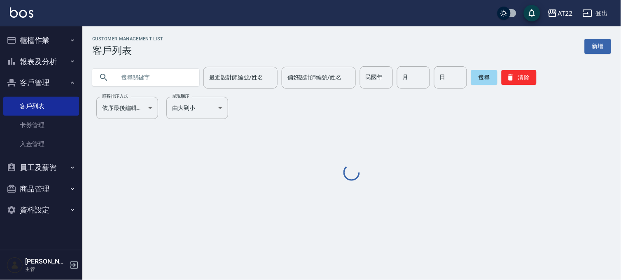
click at [132, 77] on input "text" at bounding box center [153, 77] width 77 height 22
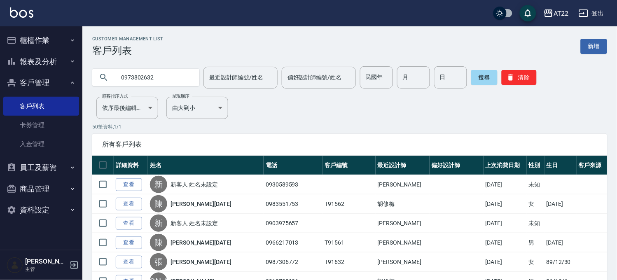
type input "0973802632"
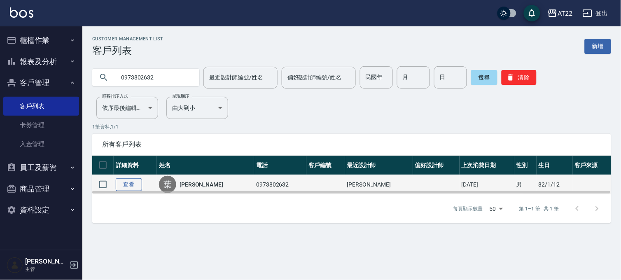
click at [123, 187] on link "查看" at bounding box center [129, 184] width 26 height 13
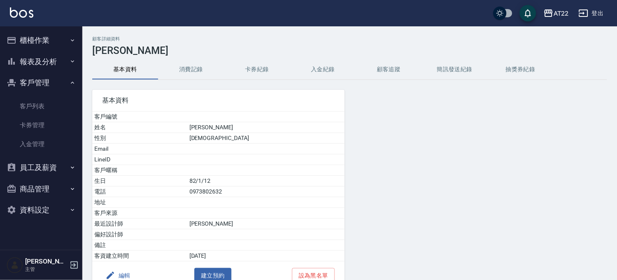
click at [183, 63] on button "消費記錄" at bounding box center [191, 70] width 66 height 20
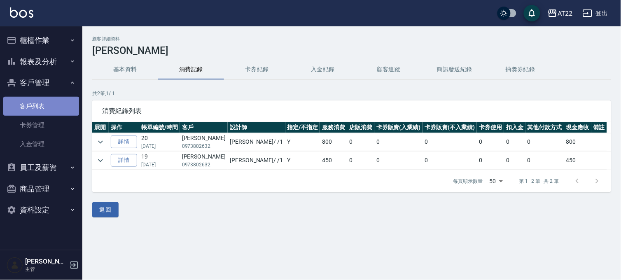
click at [25, 105] on link "客戶列表" at bounding box center [41, 106] width 76 height 19
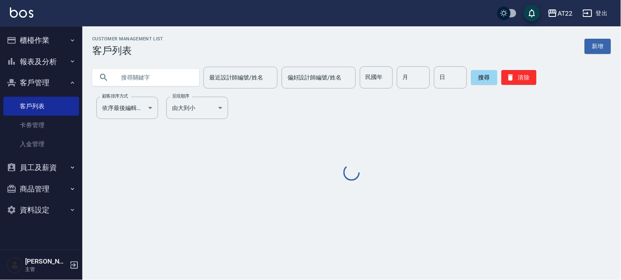
click at [148, 73] on input "text" at bounding box center [153, 77] width 77 height 22
drag, startPoint x: 128, startPoint y: 75, endPoint x: 110, endPoint y: 88, distance: 22.3
click at [110, 88] on div "Customer Management List 客戶列表 新增 0982519 最近設計師編號/姓名 最近設計師編號/姓名 偏好設計師編號/姓名 偏好設計師…" at bounding box center [351, 109] width 539 height 146
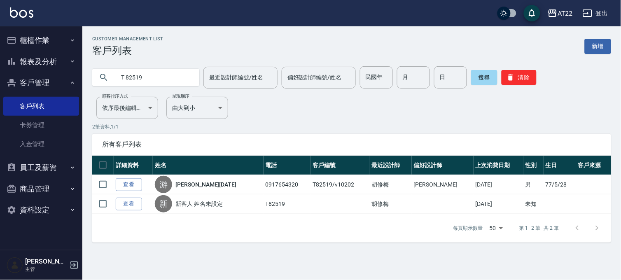
click at [175, 64] on div "T 82519 最近設計師編號/姓名 最近設計師編號/姓名 偏好設計師編號/姓名 偏好設計師編號/姓名 民國年 民國年 月 月 日 日 搜尋 清除" at bounding box center [346, 72] width 529 height 32
click at [169, 79] on input "T 82519" at bounding box center [153, 77] width 77 height 22
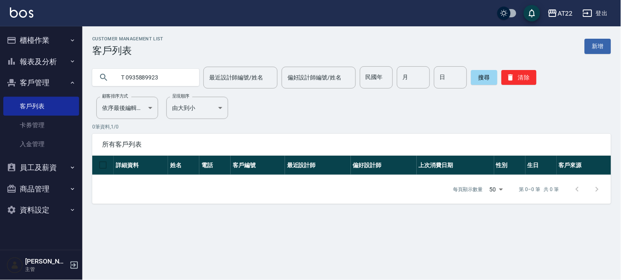
drag, startPoint x: 125, startPoint y: 76, endPoint x: 101, endPoint y: 84, distance: 25.3
click at [101, 84] on div "T 0935889923" at bounding box center [145, 77] width 107 height 17
type input "0935889923"
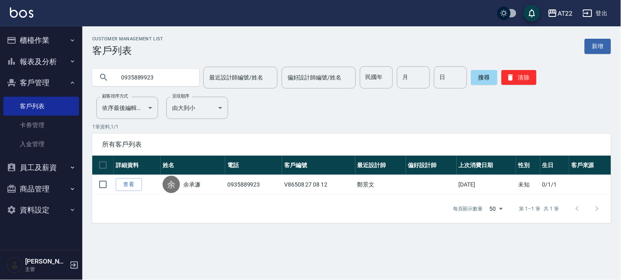
click at [30, 45] on button "櫃檯作業" at bounding box center [41, 40] width 76 height 21
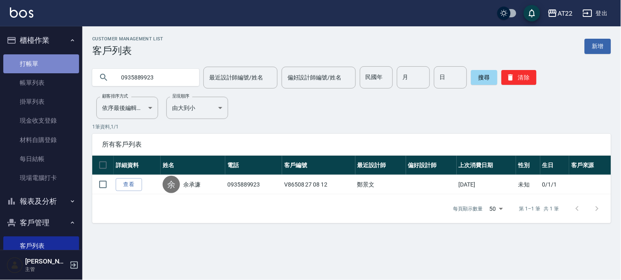
click at [59, 64] on link "打帳單" at bounding box center [41, 63] width 76 height 19
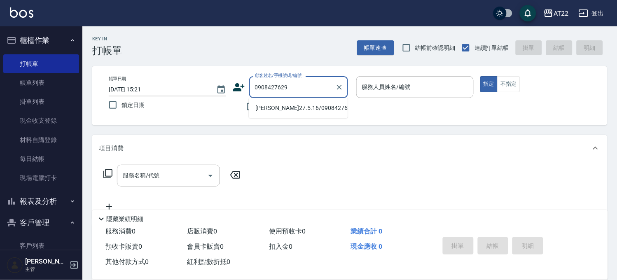
click at [298, 106] on li "陳奕帆27.5.16/0908427629/T91258" at bounding box center [298, 108] width 99 height 14
type input "陳奕帆27.5.16/0908427629/T91258"
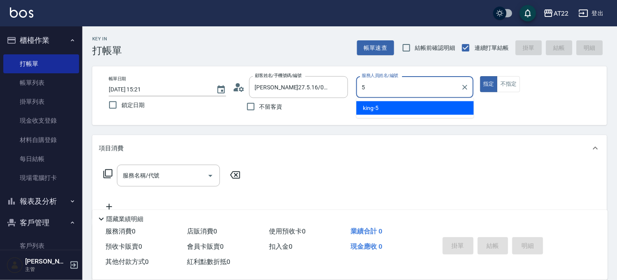
type input "king-5"
type button "true"
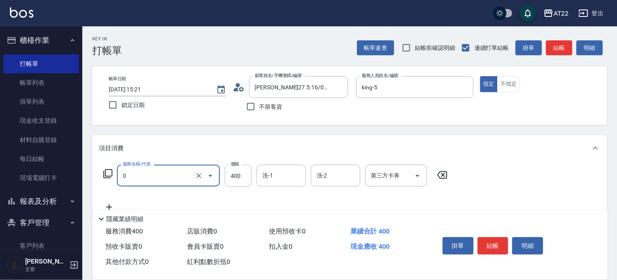
type input "有機洗髮(0)"
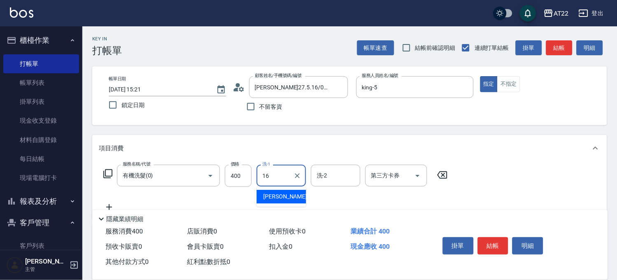
type input "Joe-16"
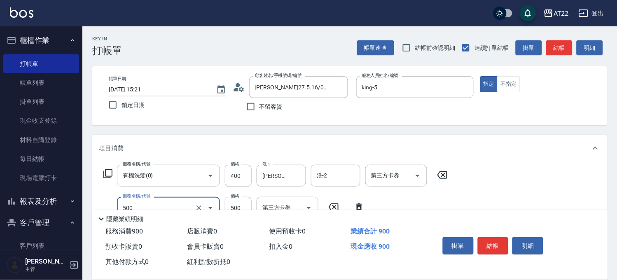
type input "剪髮(500)"
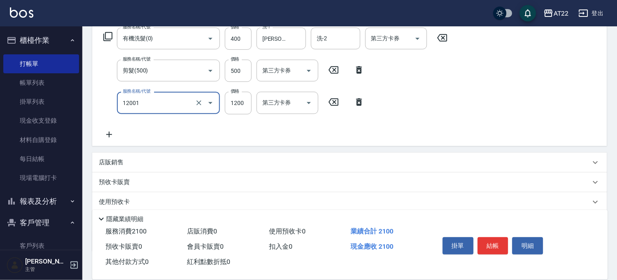
type input "燙髮S(12001)"
type input "1440"
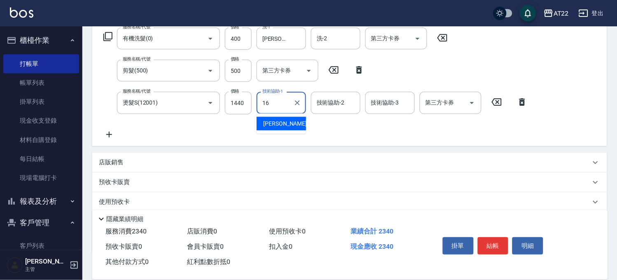
type input "Joe-16"
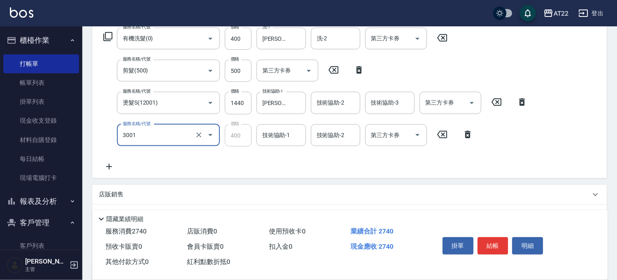
type input "側邊燙貼(3001)"
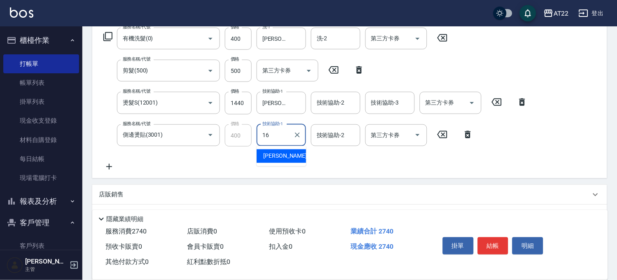
type input "Joe-16"
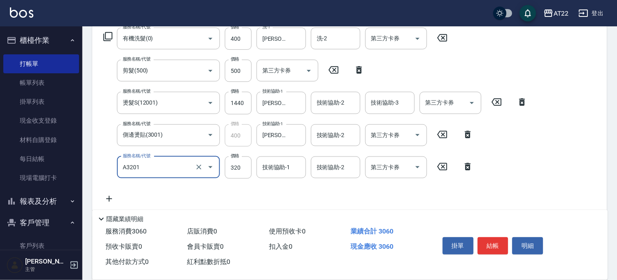
type input "頭皮隔離液(A3201)"
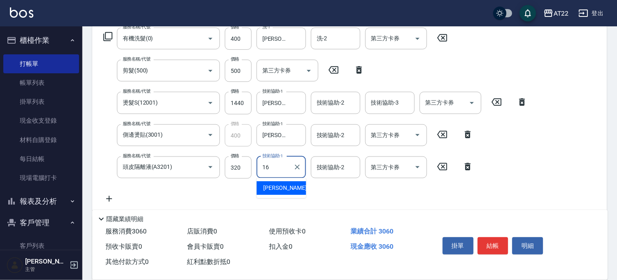
type input "Joe-16"
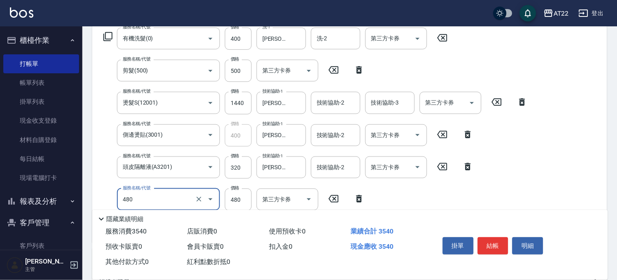
type input "潤澤修護(480)"
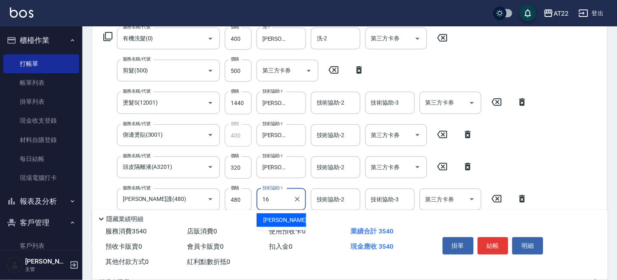
type input "Joe-16"
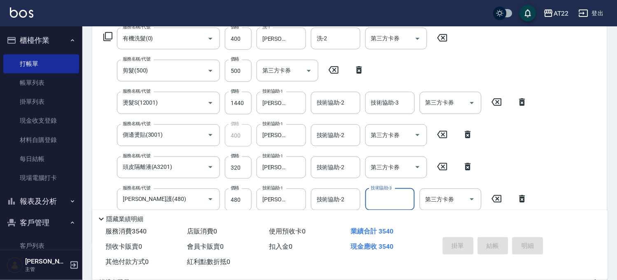
type input "2025/09/12 15:22"
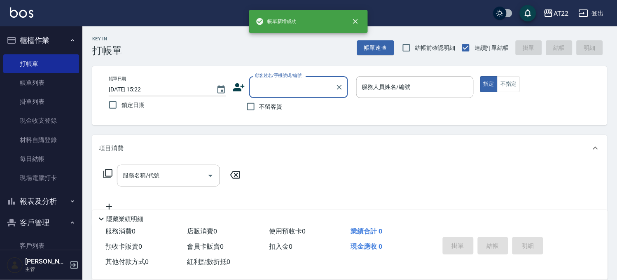
scroll to position [0, 0]
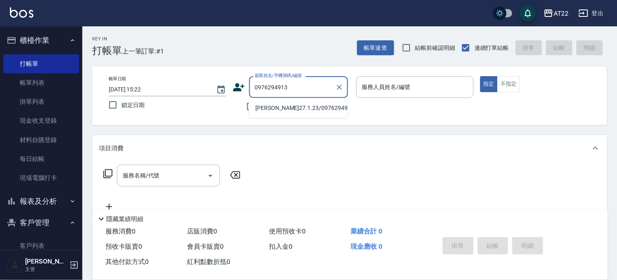
click at [279, 113] on li "陳思妤27.1.23/0976294913/T90490" at bounding box center [298, 108] width 99 height 14
type input "陳思妤27.1.23/0976294913/T90490"
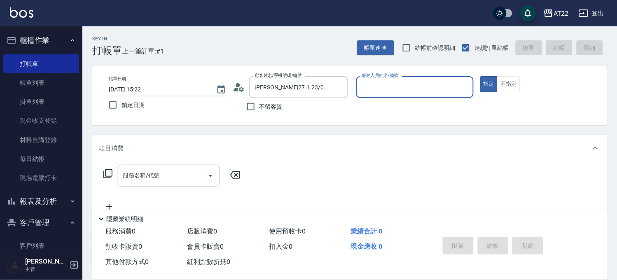
type input "SINDY-6"
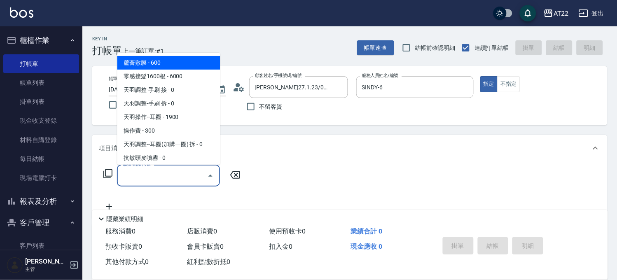
click at [185, 172] on input "服務名稱/代號" at bounding box center [162, 176] width 83 height 14
click at [185, 170] on input "使用" at bounding box center [162, 176] width 83 height 14
click at [185, 63] on span "使用套餐-洗髮 - 0" at bounding box center [168, 63] width 103 height 14
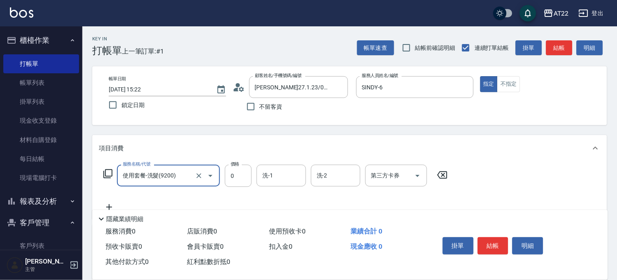
type input "使用套餐-洗髮(9200)"
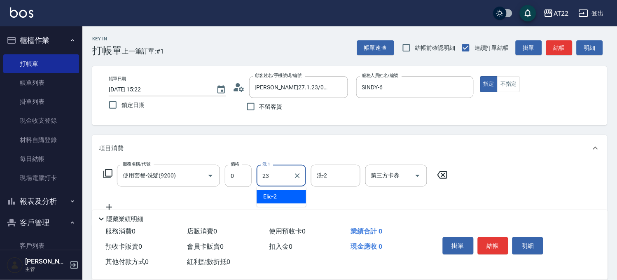
type input "Yuri-23"
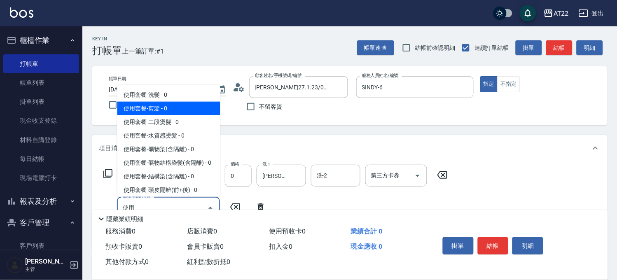
click at [183, 105] on span "使用套餐-剪髮 - 0" at bounding box center [168, 109] width 103 height 14
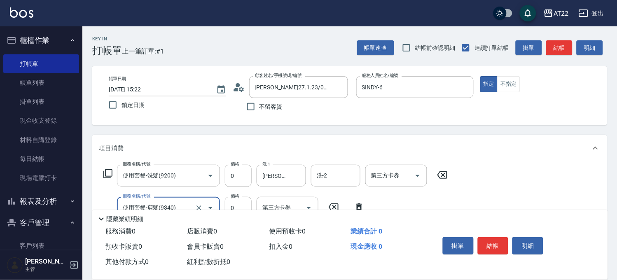
type input "使用套餐-剪髮(9340)"
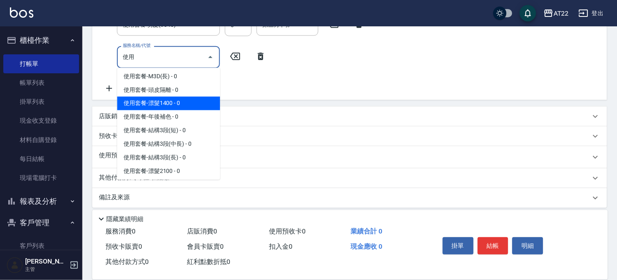
scroll to position [382, 0]
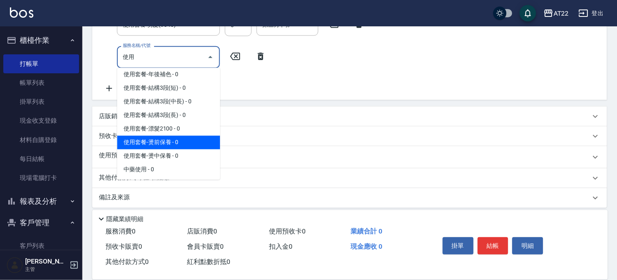
click at [157, 145] on span "使用套餐-燙前保養 - 0" at bounding box center [168, 143] width 103 height 14
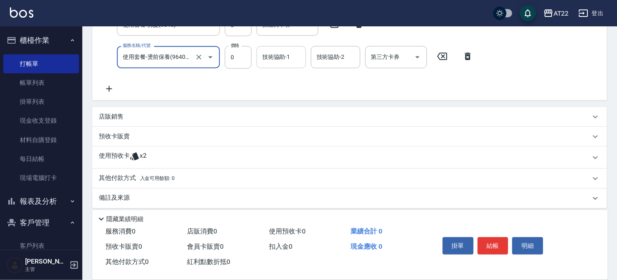
type input "使用套餐-燙前保養(9640001)"
click at [282, 54] on input "技術協助-1" at bounding box center [281, 57] width 42 height 14
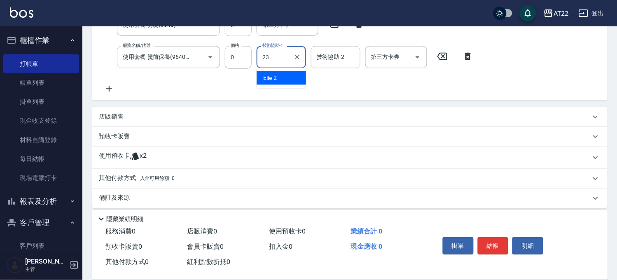
type input "Yuri-23"
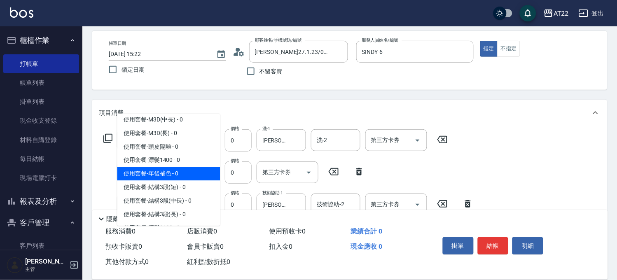
scroll to position [245, 0]
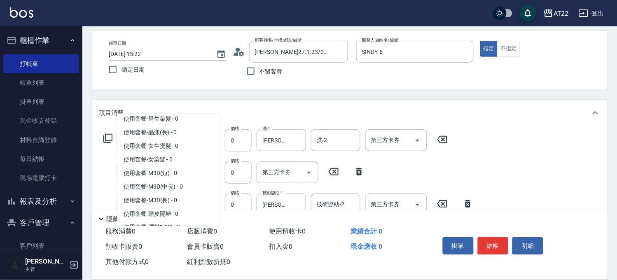
click at [182, 112] on span "使用套餐-男生燙髮 - 0" at bounding box center [168, 105] width 103 height 14
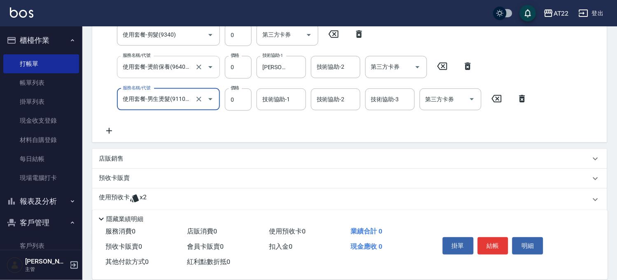
type input "使用套餐-男生燙髮(911001)"
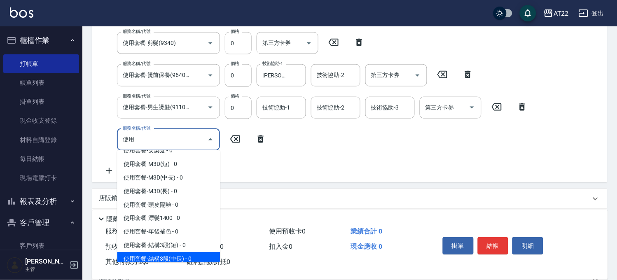
scroll to position [290, 0]
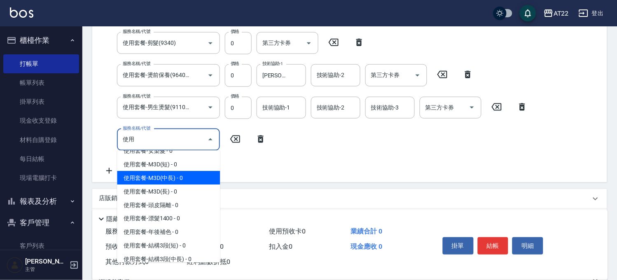
click at [175, 185] on span "使用套餐-M3D(中長) - 0" at bounding box center [168, 178] width 103 height 14
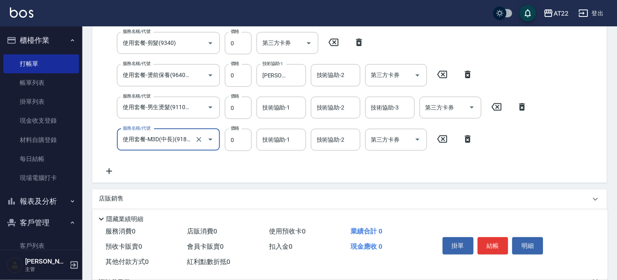
type input "使用套餐-M3D(中長)(918403)"
click at [221, 137] on div "服務名稱/代號 使用套餐-M3D(中長)(918403) 服務名稱/代號 價格 0 價格 技術協助-1 技術協助-1 技術協助-2 技術協助-2 第三方卡券 …" at bounding box center [288, 140] width 379 height 22
click at [230, 138] on input "0" at bounding box center [238, 140] width 27 height 22
type input "1380"
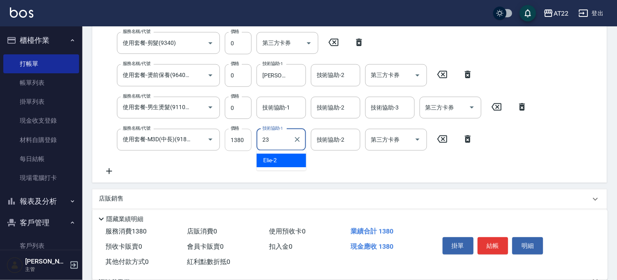
type input "Yuri-23"
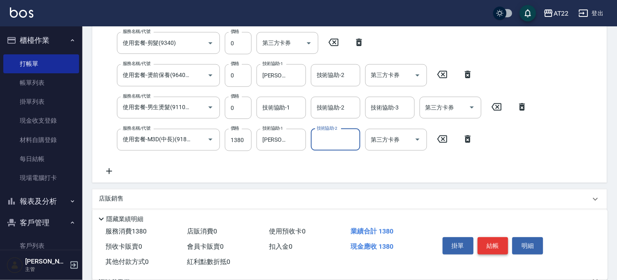
click at [488, 242] on button "結帳" at bounding box center [493, 245] width 31 height 17
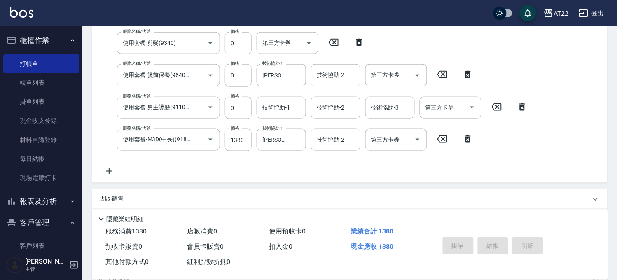
type input "2025/09/12 15:23"
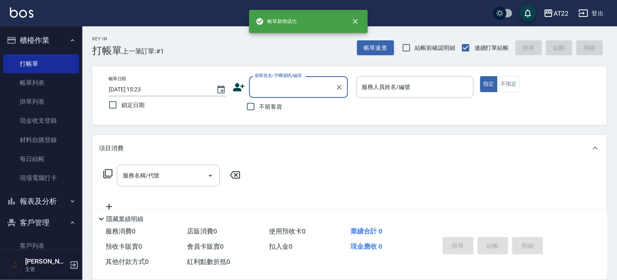
scroll to position [0, 0]
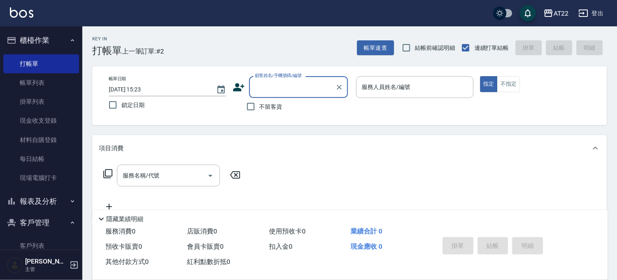
click at [270, 108] on span "不留客資" at bounding box center [271, 107] width 23 height 9
click at [260, 108] on input "不留客資" at bounding box center [250, 106] width 17 height 17
checkbox input "true"
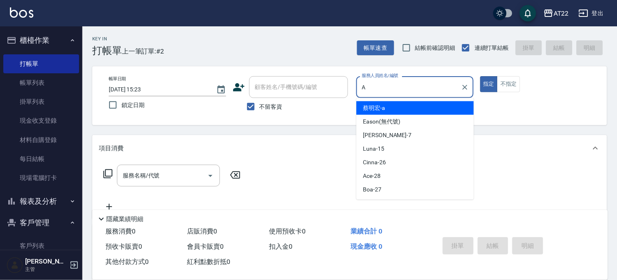
type input "蔡明宏-a"
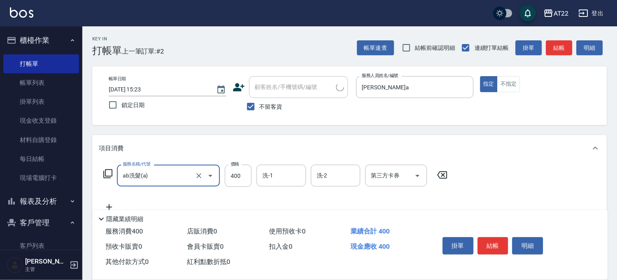
type input "ab洗髮(a)"
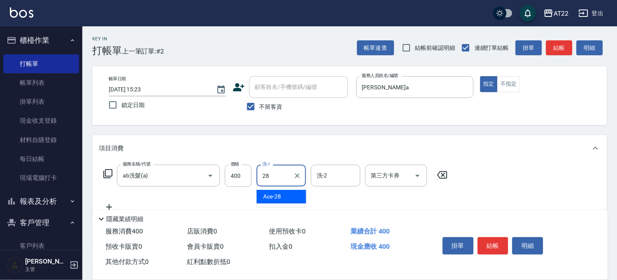
type input "Ace-28"
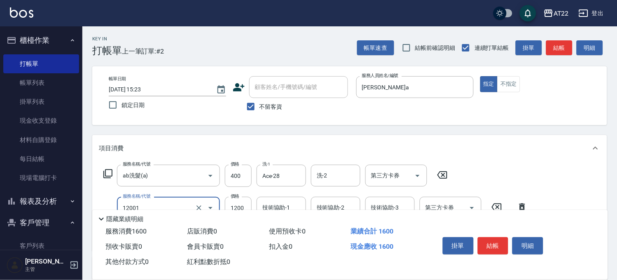
type input "燙髮S(12001)"
type input "1600"
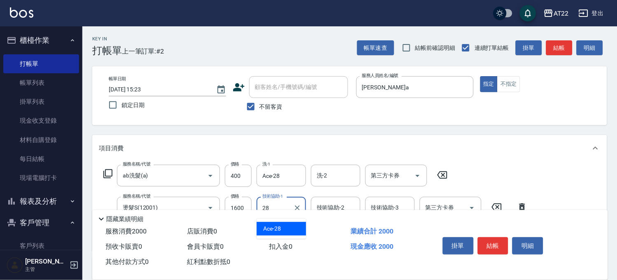
type input "Ace-28"
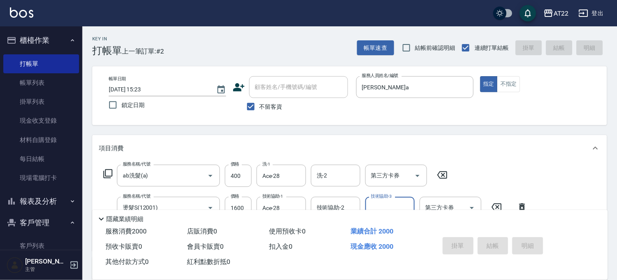
type input "2025/09/12 15:24"
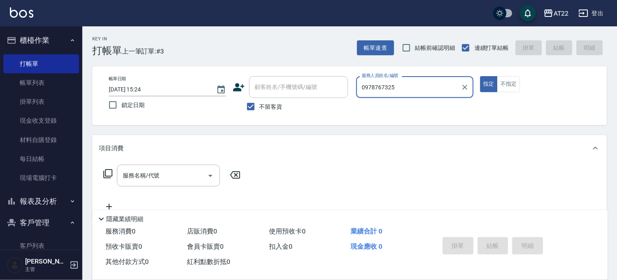
type input "0978767325"
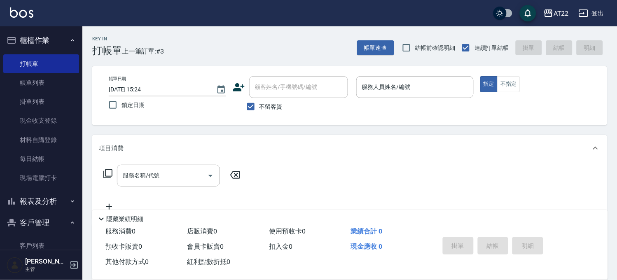
click at [281, 108] on span "不留客資" at bounding box center [271, 107] width 23 height 9
click at [260, 108] on input "不留客資" at bounding box center [250, 106] width 17 height 17
checkbox input "false"
click at [287, 91] on input "顧客姓名/手機號碼/編號" at bounding box center [292, 87] width 79 height 14
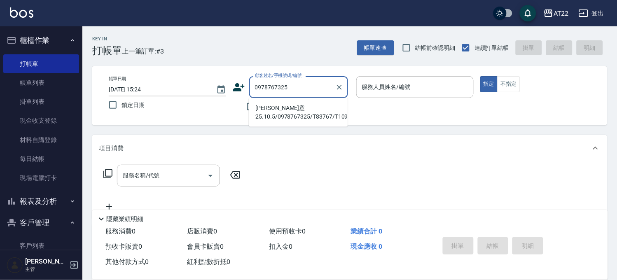
click at [255, 104] on li "周文意25.10.5/0978767325/T83767/T10931" at bounding box center [298, 112] width 99 height 22
type input "周文意25.10.5/0978767325/T83767/T10931"
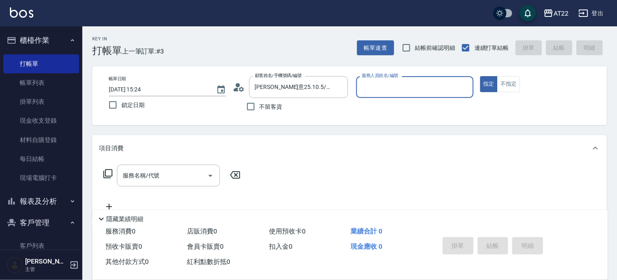
type input "Miu-10"
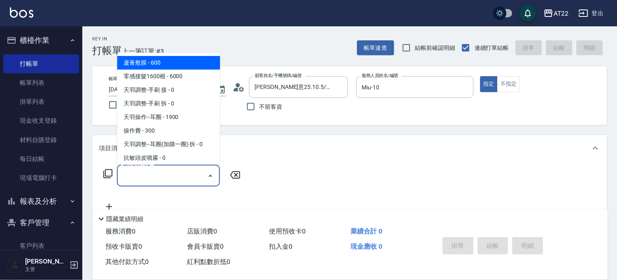
click at [159, 178] on input "服務名稱/代號" at bounding box center [162, 176] width 83 height 14
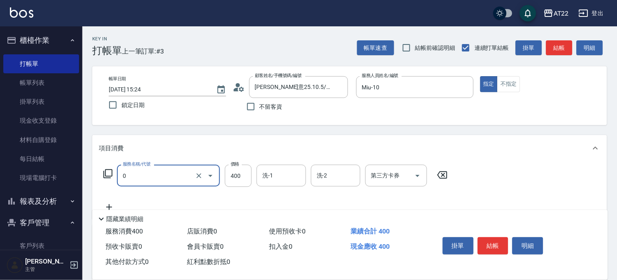
type input "有機洗髮(0)"
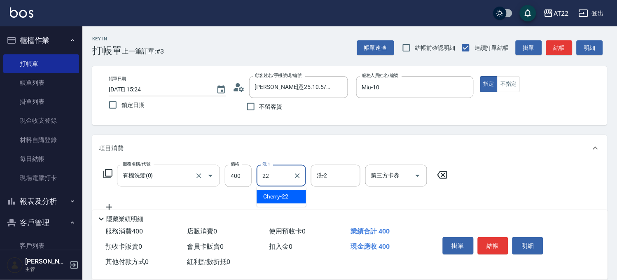
type input "Cherry-22"
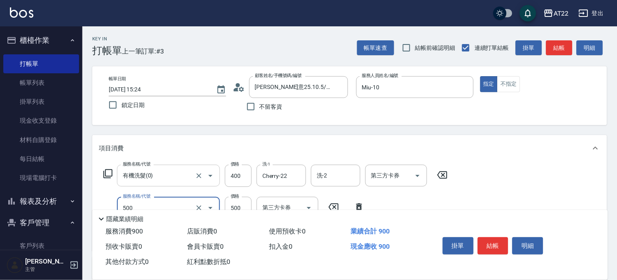
type input "剪髮(500)"
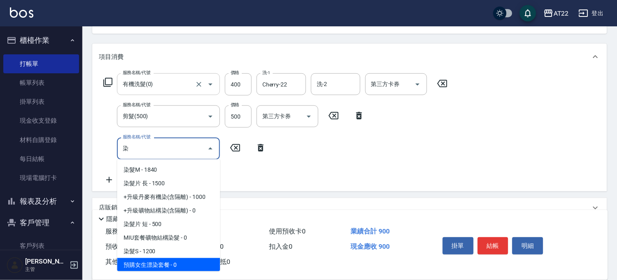
scroll to position [54, 0]
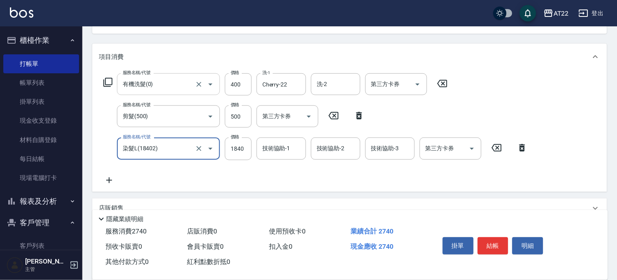
type input "染髮L(18402)"
type input "2070"
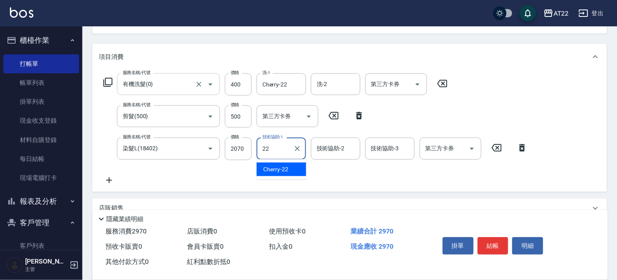
type input "Cherry-22"
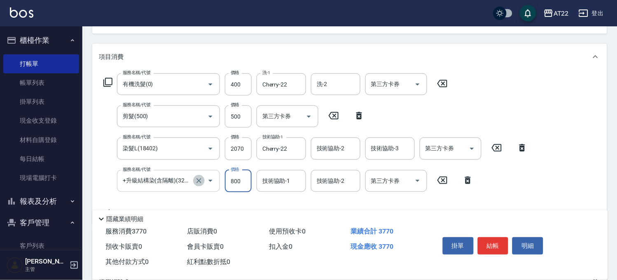
click at [200, 179] on icon "Clear" at bounding box center [199, 181] width 8 height 8
type input "+升級結構染(含隔離)(32011)"
click at [200, 179] on icon "Clear" at bounding box center [199, 181] width 8 height 8
type input "+升級結構染(含隔離)(32011)"
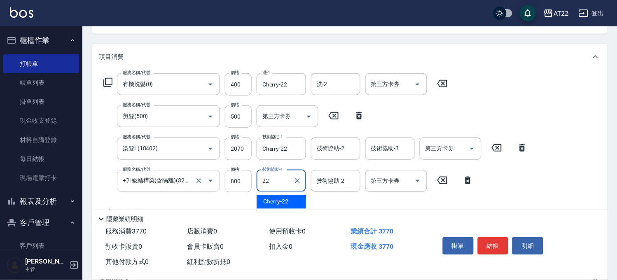
type input "Cherry-22"
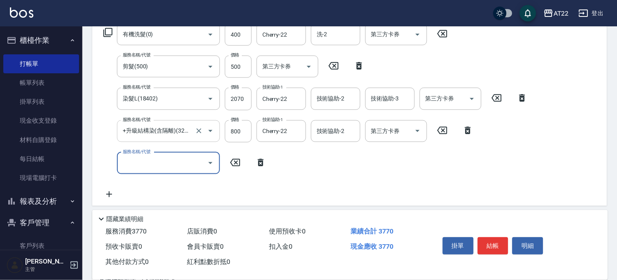
scroll to position [183, 0]
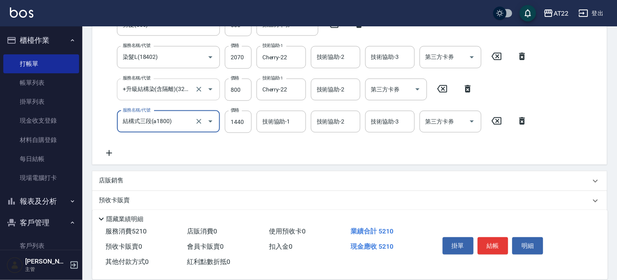
type input "結構式三段(a1800)"
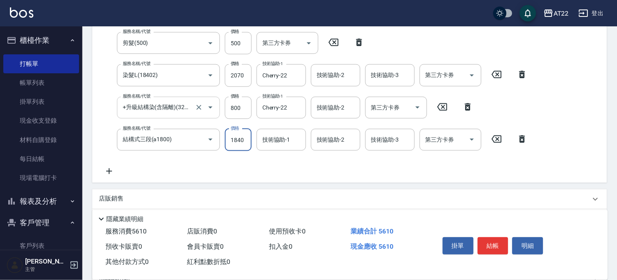
type input "1840"
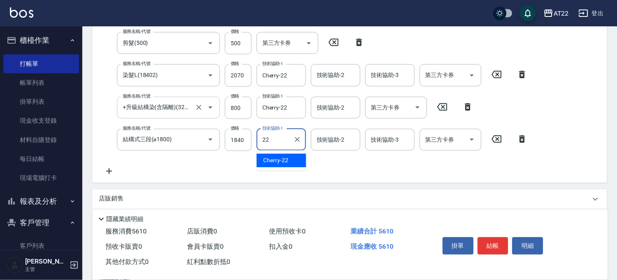
type input "Cherry-22"
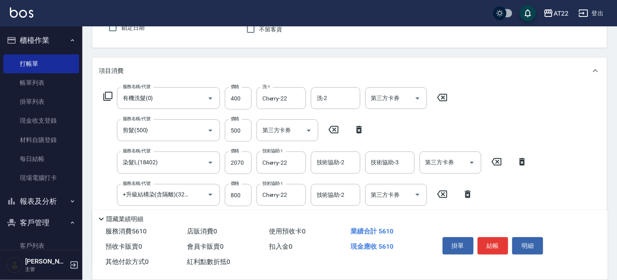
scroll to position [0, 0]
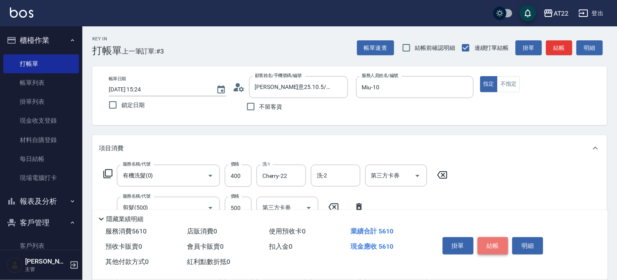
click at [494, 241] on button "結帳" at bounding box center [493, 245] width 31 height 17
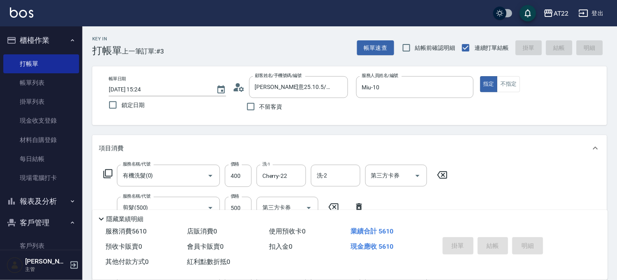
type input "2025/09/12 15:25"
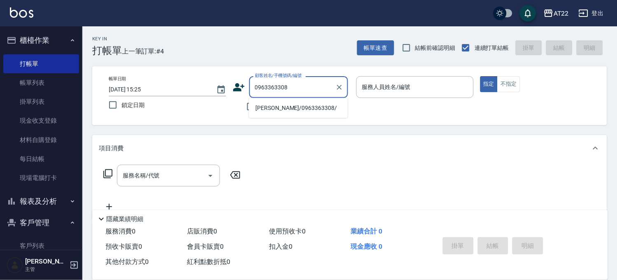
click at [275, 110] on li "李姿萱/0963363308/" at bounding box center [298, 108] width 99 height 14
type input "李姿萱/0963363308/"
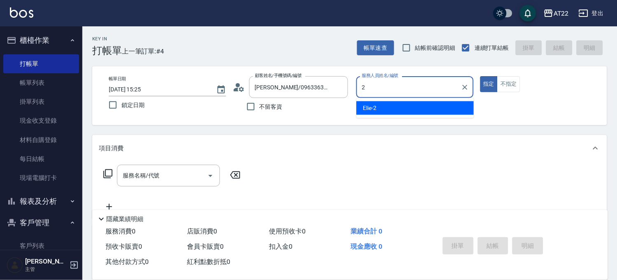
type input "Elie-2"
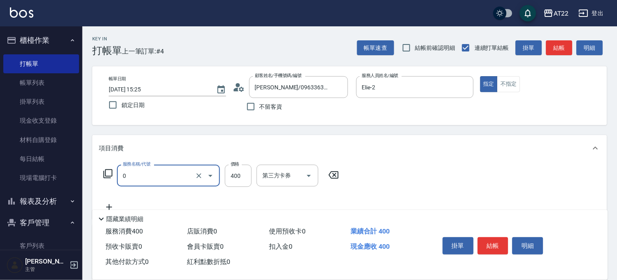
type input "有機洗髮(0)"
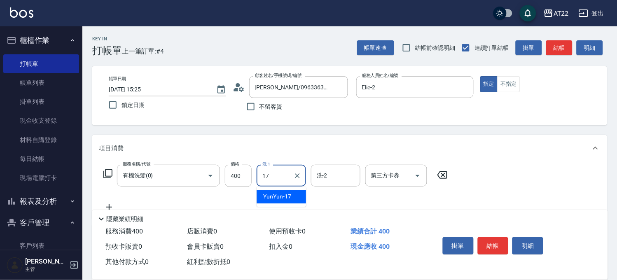
type input "YunYun-17"
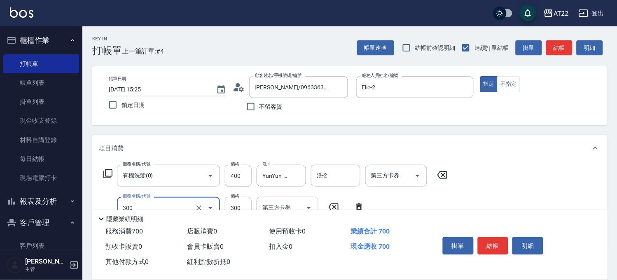
type input "剪髮(300)"
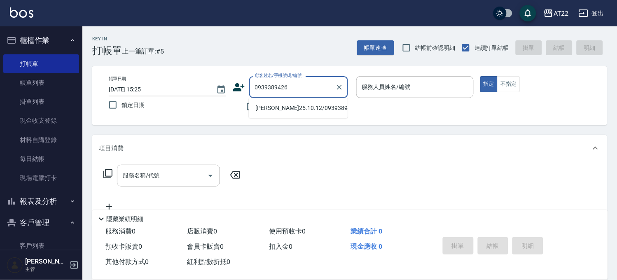
click at [280, 112] on li "陳晉堂25.10.12/0939389426/V84065" at bounding box center [298, 108] width 99 height 14
type input "陳晉堂25.10.12/0939389426/V84065"
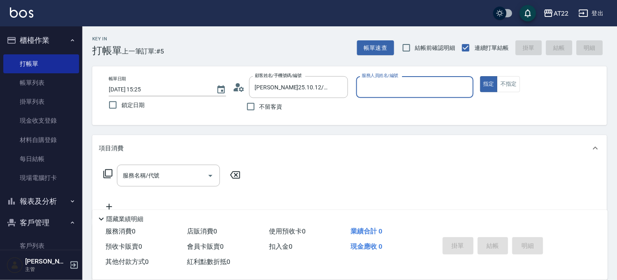
type input "king-5"
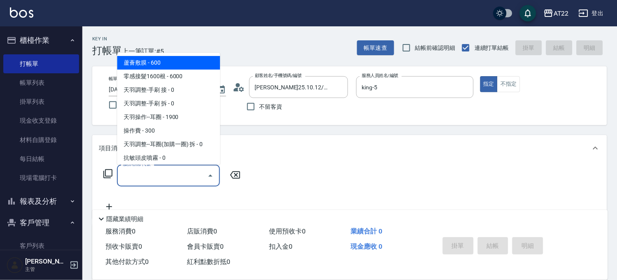
click at [183, 169] on input "服務名稱/代號" at bounding box center [162, 176] width 83 height 14
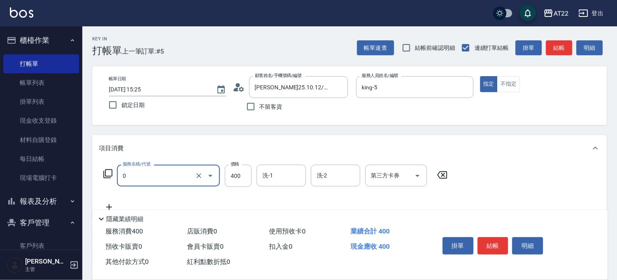
type input "有機洗髮(0)"
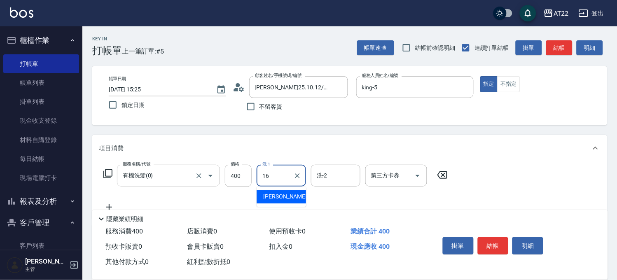
type input "Joe-16"
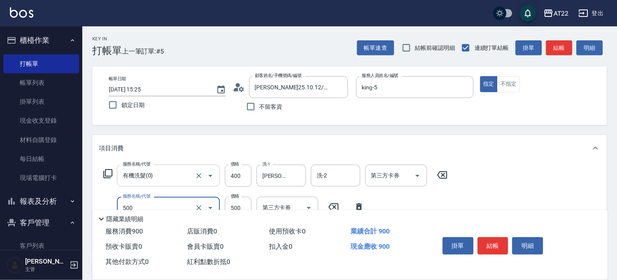
type input "剪髮(500)"
type input "450"
type input "側邊燙貼(3001)"
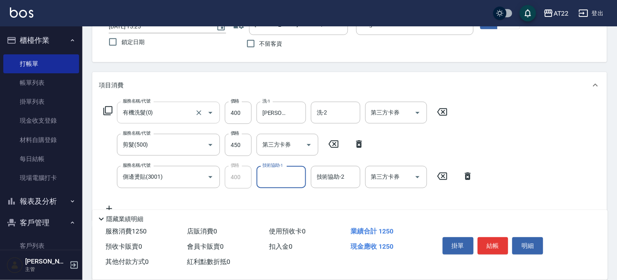
scroll to position [183, 0]
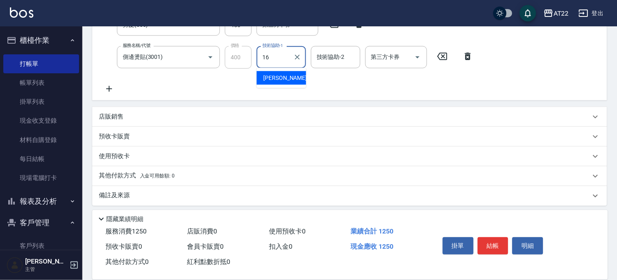
type input "Joe-16"
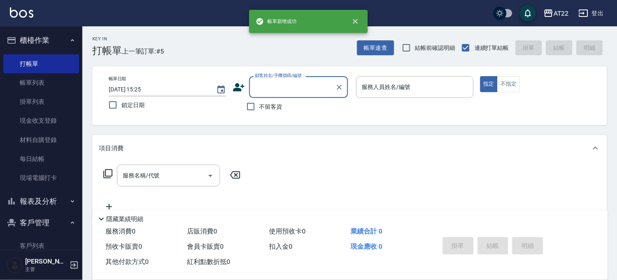
scroll to position [0, 0]
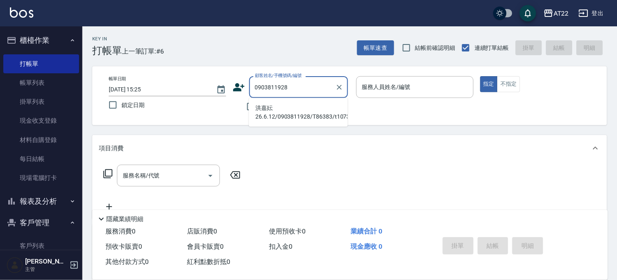
click at [283, 110] on li "洪嘉妘26.6.12/0903811928/T86383/t10732" at bounding box center [298, 112] width 99 height 22
type input "洪嘉妘26.6.12/0903811928/T86383/t10732"
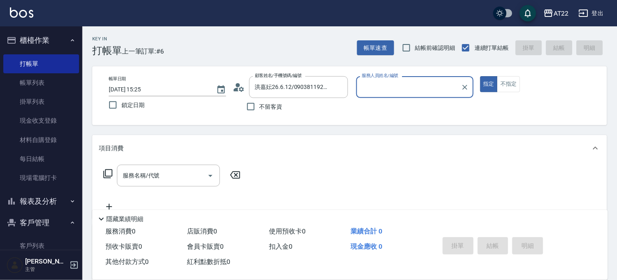
type input "Miu-10"
click at [480, 76] on button "指定" at bounding box center [489, 84] width 18 height 16
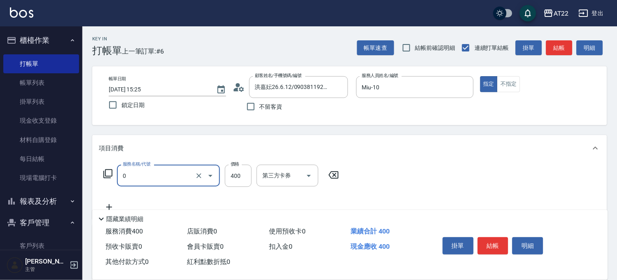
type input "有機洗髮(0)"
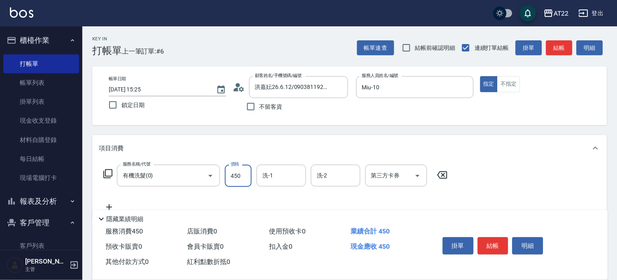
type input "450"
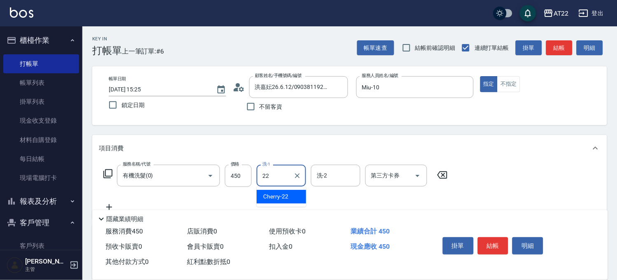
type input "Cherry-22"
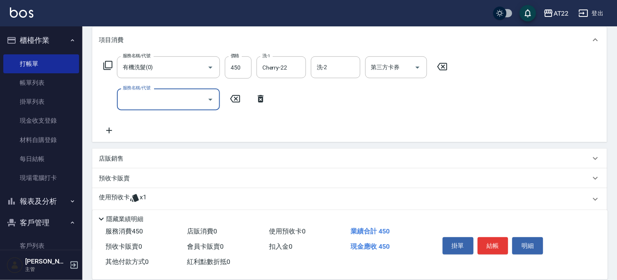
scroll to position [157, 0]
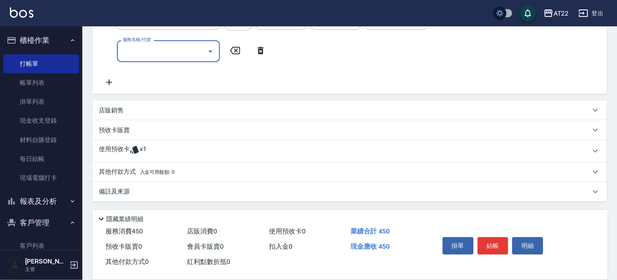
click at [231, 148] on div "使用預收卡 x1" at bounding box center [345, 151] width 492 height 12
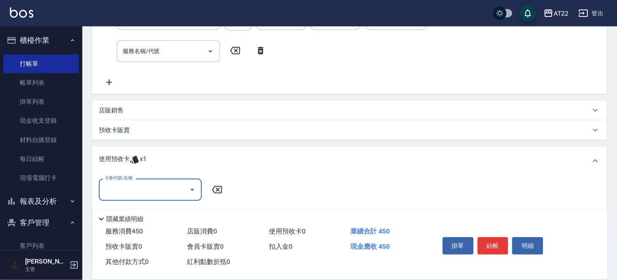
scroll to position [0, 0]
click at [158, 185] on input "卡券代號/名稱" at bounding box center [144, 190] width 83 height 14
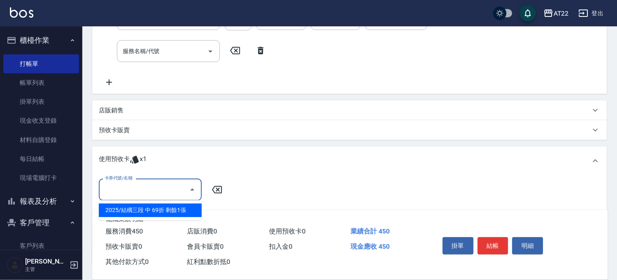
click at [148, 211] on div "2025/結構三段 中 69折 剩餘1張" at bounding box center [150, 211] width 103 height 14
type input "2025/結構三段 中 69折"
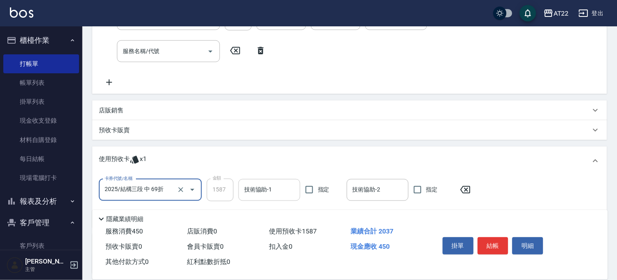
click at [288, 190] on input "技術協助-1" at bounding box center [269, 190] width 54 height 14
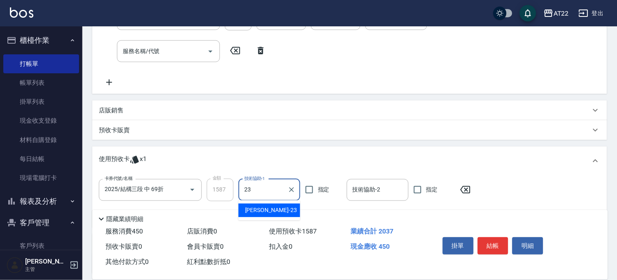
type input "Yuri-23"
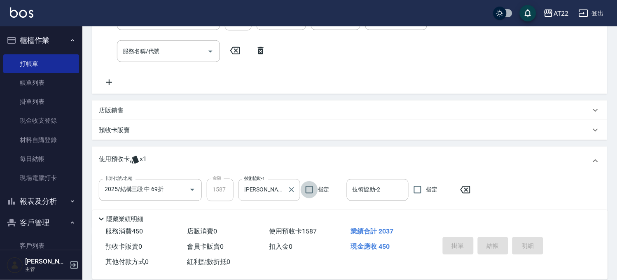
type input "2025/09/12 15:26"
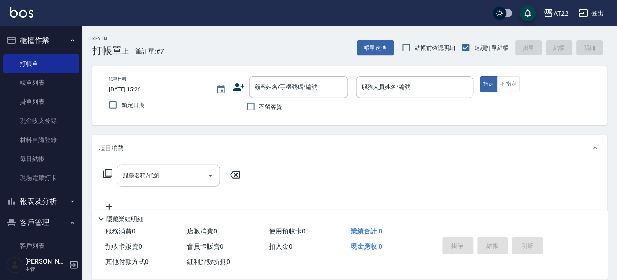
click at [285, 115] on div "不留客資" at bounding box center [290, 106] width 115 height 17
click at [285, 108] on div "不留客資" at bounding box center [290, 106] width 115 height 17
click at [274, 105] on span "不留客資" at bounding box center [271, 107] width 23 height 9
click at [260, 105] on input "不留客資" at bounding box center [250, 106] width 17 height 17
checkbox input "true"
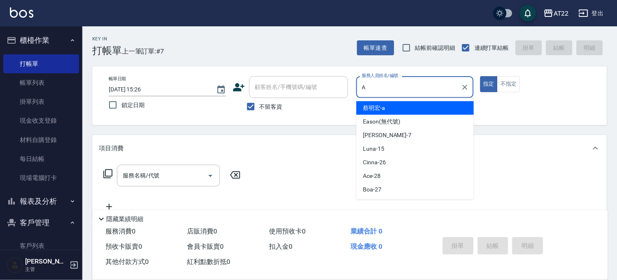
type input "蔡明宏-a"
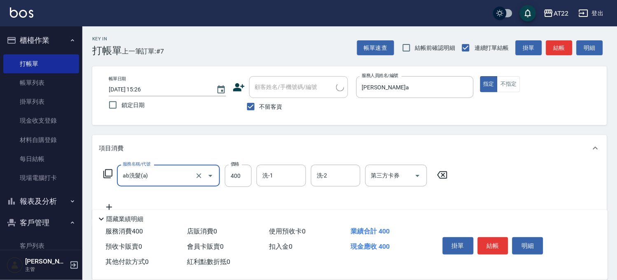
type input "ab洗髮(a)"
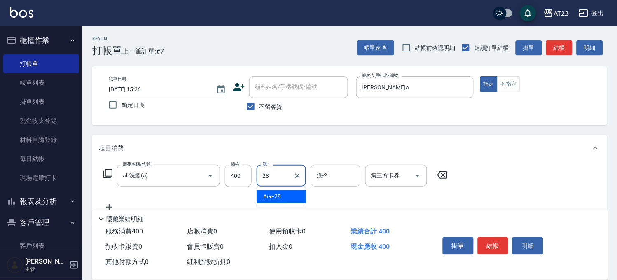
type input "Ace-28"
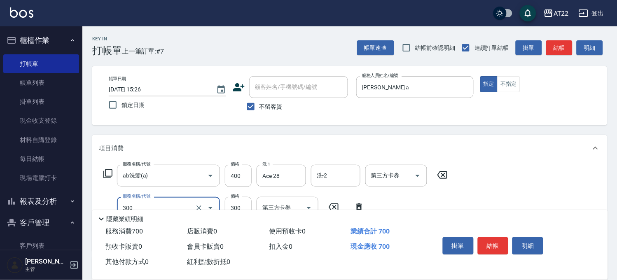
type input "剪髮(300)"
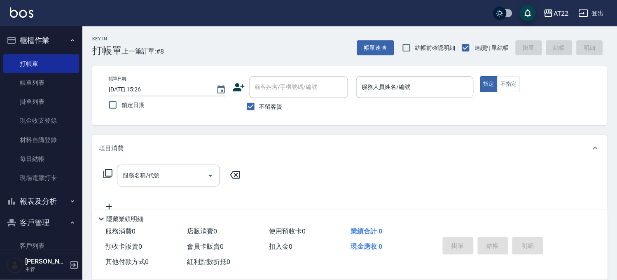
click at [274, 105] on span "不留客資" at bounding box center [271, 107] width 23 height 9
click at [260, 105] on input "不留客資" at bounding box center [250, 106] width 17 height 17
checkbox input "false"
click at [275, 84] on input "顧客姓名/手機號碼/編號" at bounding box center [292, 87] width 79 height 14
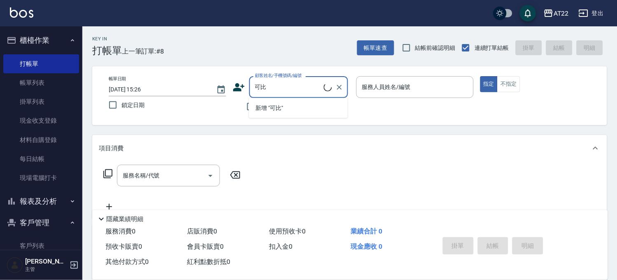
type input "新客人 姓名未設定/可比/null"
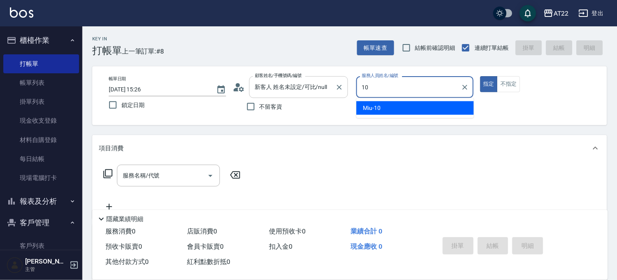
type input "Miu-10"
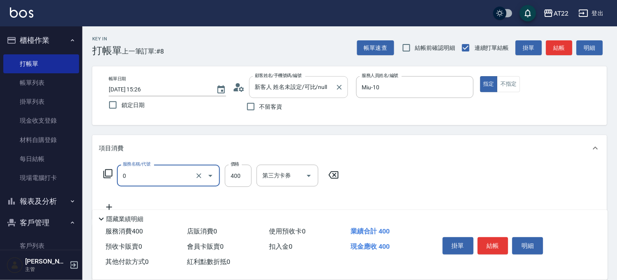
type input "有機洗髮(0)"
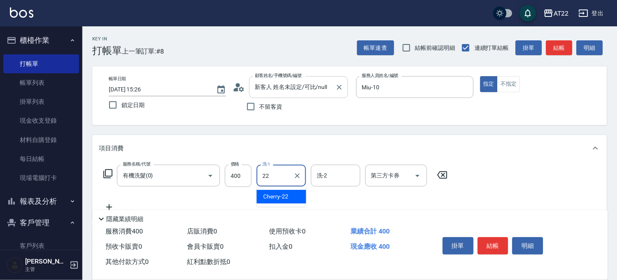
type input "Cherry-22"
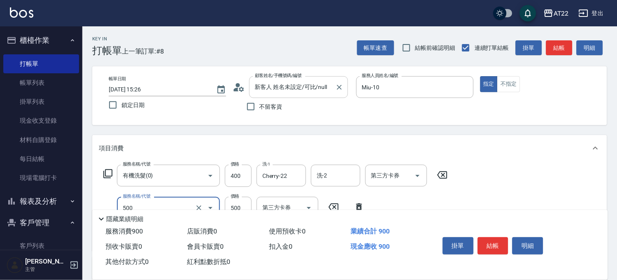
type input "剪髮(500)"
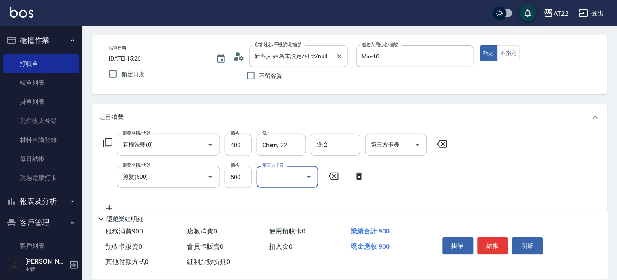
scroll to position [46, 0]
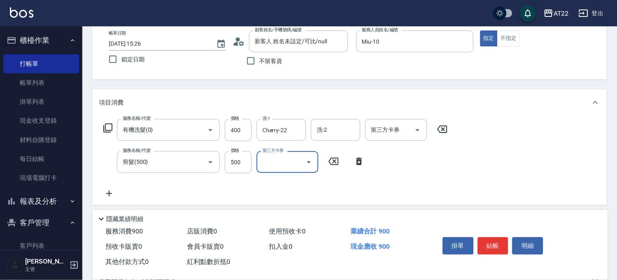
click at [272, 167] on input "第三方卡券" at bounding box center [281, 162] width 42 height 14
click at [112, 191] on icon at bounding box center [109, 194] width 21 height 10
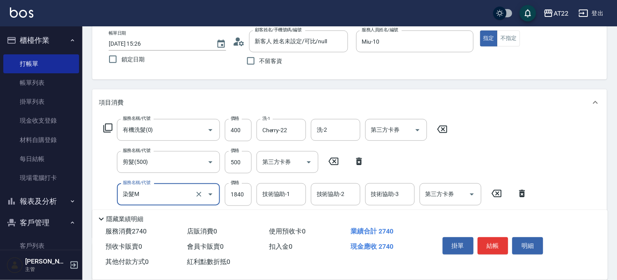
type input "染髮M"
type input "1800"
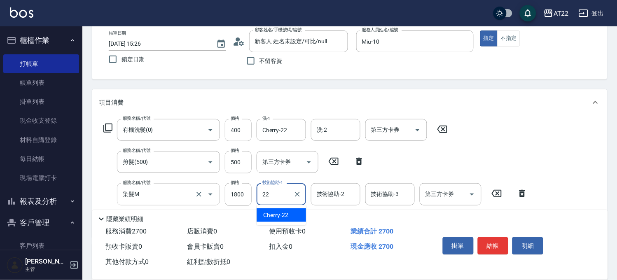
type input "Cherry-22"
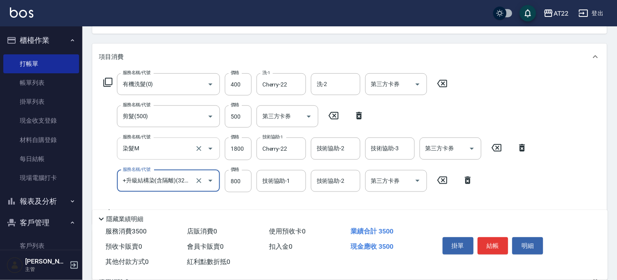
type input "+升級結構染(含隔離)(32011)"
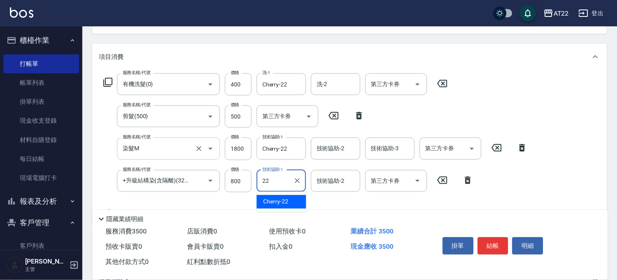
type input "Cherry-22"
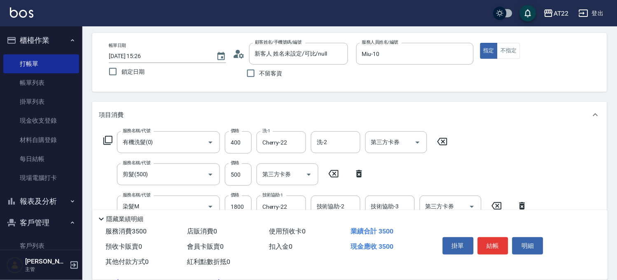
scroll to position [0, 0]
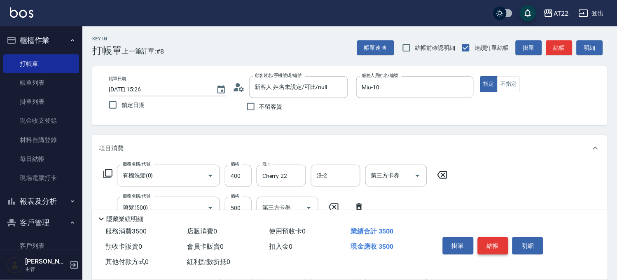
click at [490, 237] on button "結帳" at bounding box center [493, 245] width 31 height 17
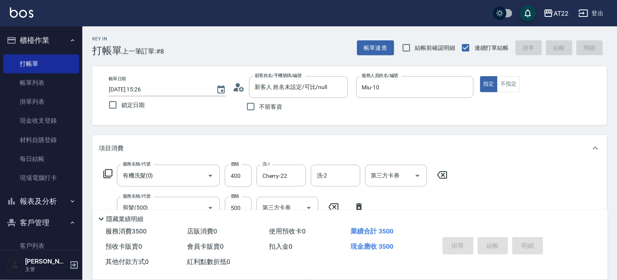
type input "2025/09/12 15:27"
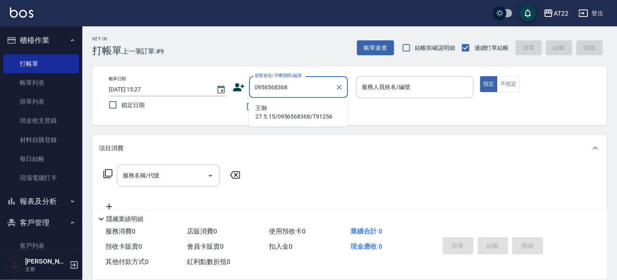
click at [271, 114] on li "王御27.5.15/0956568368/T91256" at bounding box center [298, 112] width 99 height 22
type input "王御27.5.15/0956568368/T91256"
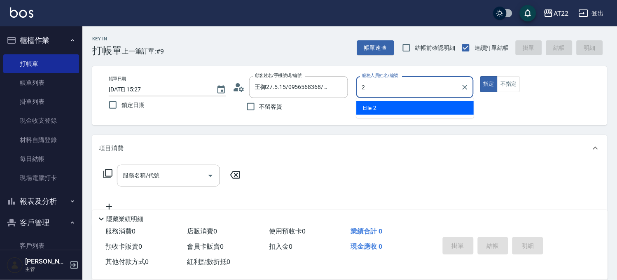
type input "Elie-2"
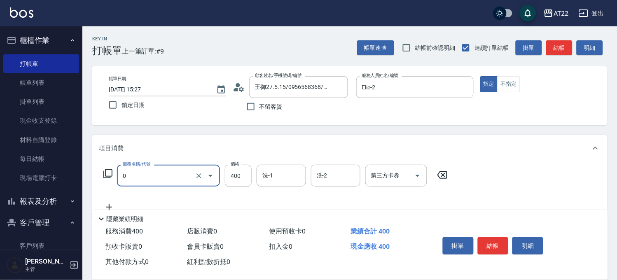
type input "有機洗髮(0)"
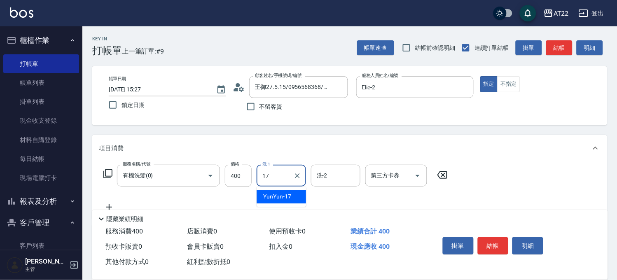
type input "YunYun-17"
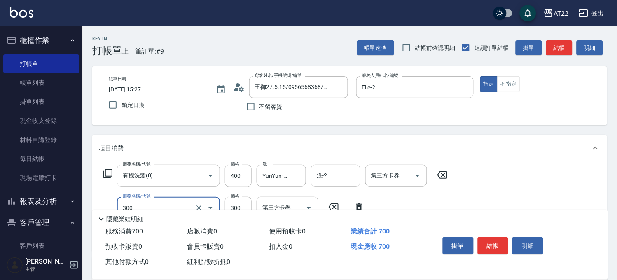
type input "剪髮(300)"
type input "230"
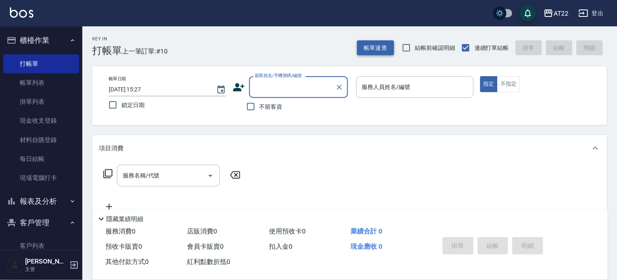
click at [380, 50] on button "帳單速查" at bounding box center [375, 47] width 37 height 15
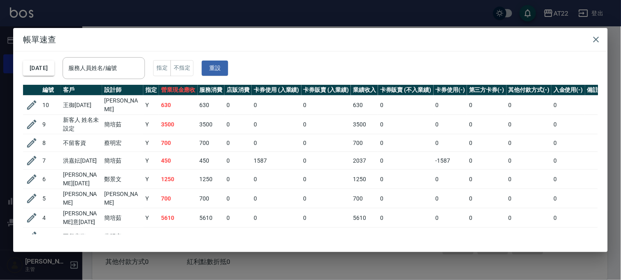
click at [276, 1] on div "帳單速查 2025/09/12 服務人員姓名/編號 服務人員姓名/編號 指定 不指定 重設 編號 客戶 設計師 指定 營業現金應收 服務消費 店販消費 卡券使…" at bounding box center [310, 140] width 621 height 280
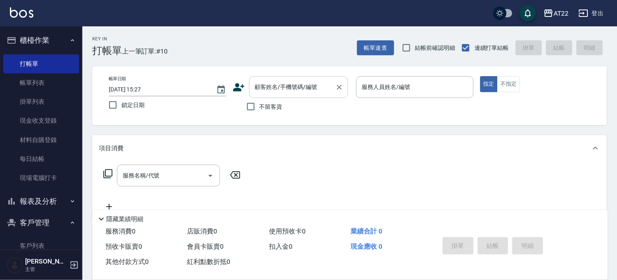
click at [279, 80] on div "顧客姓名/手機號碼/編號 顧客姓名/手機號碼/編號" at bounding box center [298, 87] width 99 height 22
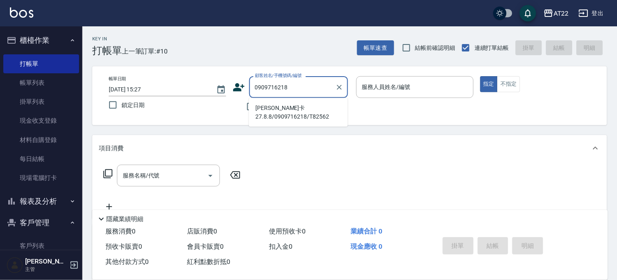
click at [280, 109] on li "陳永錚 金卡27.8.8/0909716218/T82562" at bounding box center [298, 112] width 99 height 22
type input "陳永錚 金卡27.8.8/0909716218/T82562"
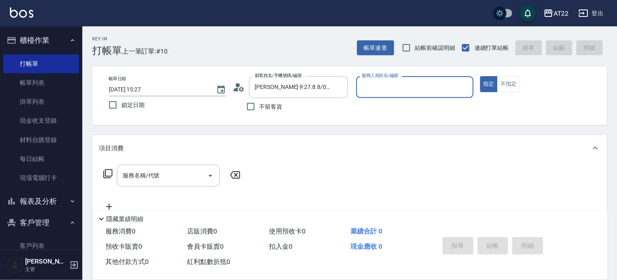
type input "Zoe-8"
click at [466, 88] on icon "Clear" at bounding box center [465, 87] width 5 height 5
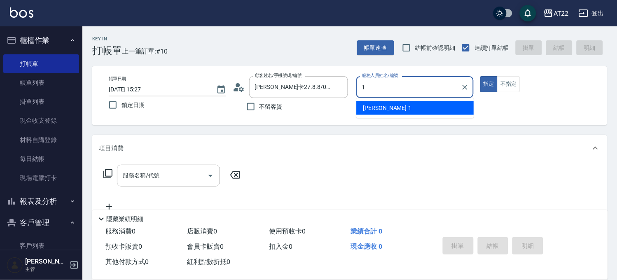
type input "孫一平-1"
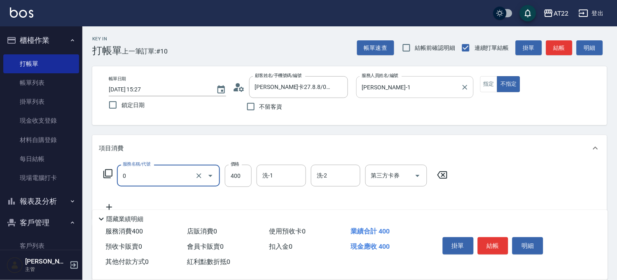
type input "有機洗髮(0)"
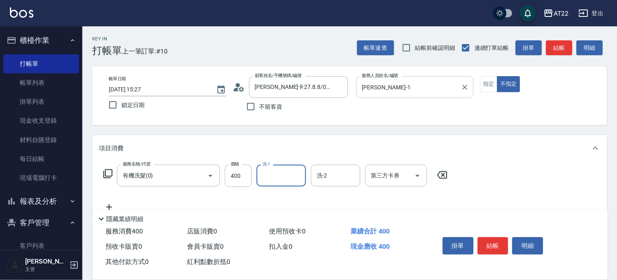
type input "1"
type input "Ace-28"
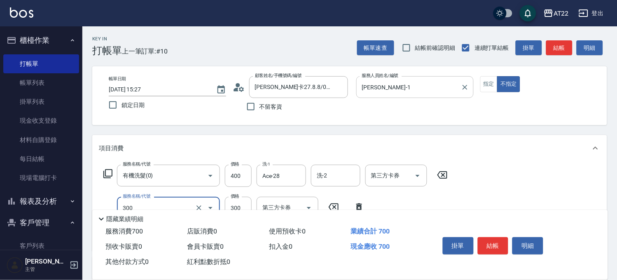
type input "剪髮(300)"
type input "250"
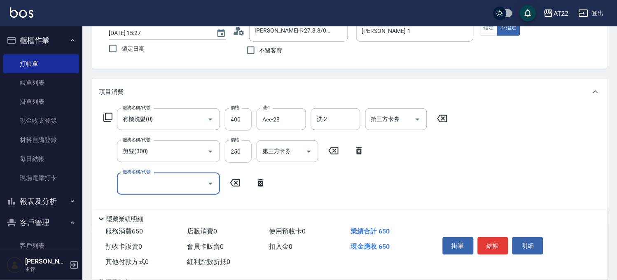
scroll to position [137, 0]
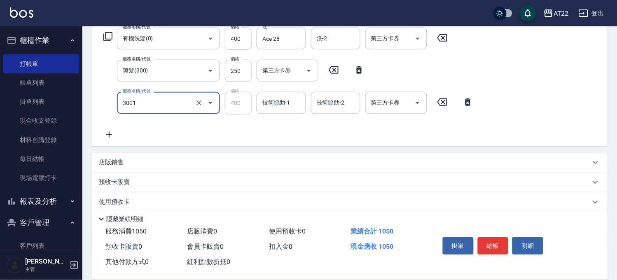
type input "側邊燙貼(3001)"
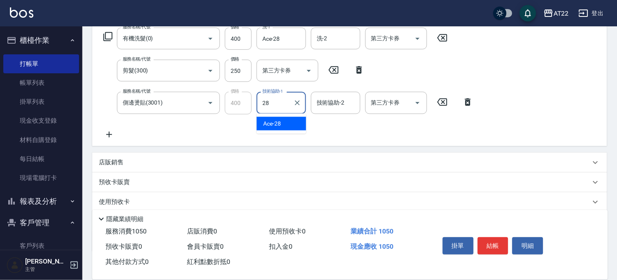
type input "Ace-28"
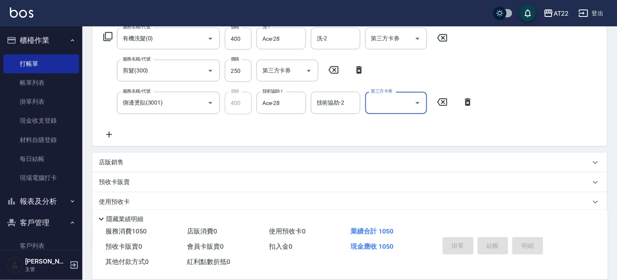
type input "2025/09/12 15:28"
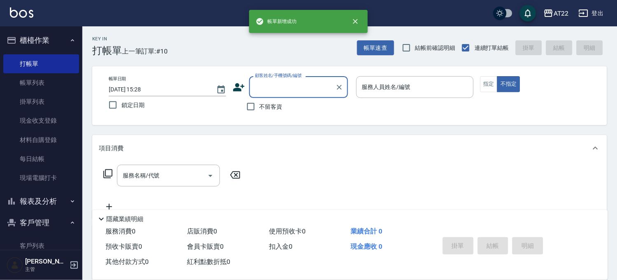
scroll to position [0, 0]
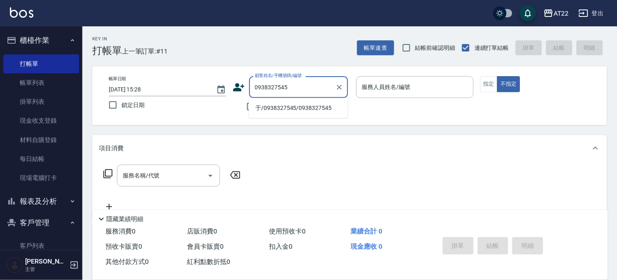
click at [293, 112] on li "于/0938327545/0938327545" at bounding box center [298, 108] width 99 height 14
type input "于/0938327545/0938327545"
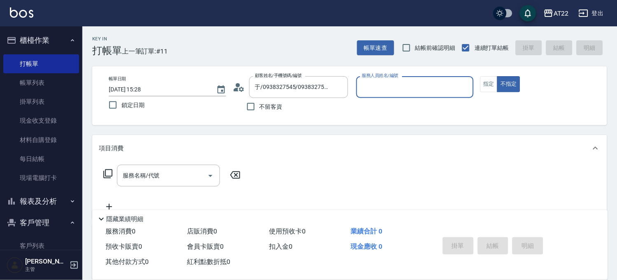
type input "Miko-12"
click at [464, 88] on icon "Clear" at bounding box center [465, 87] width 5 height 5
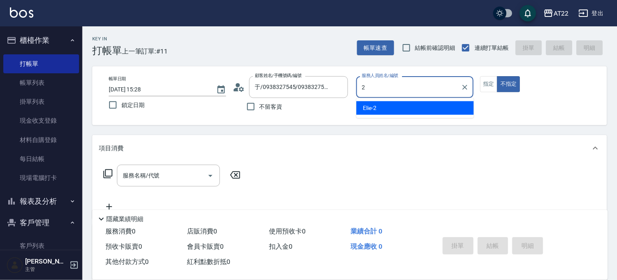
type input "Elie-2"
type button "false"
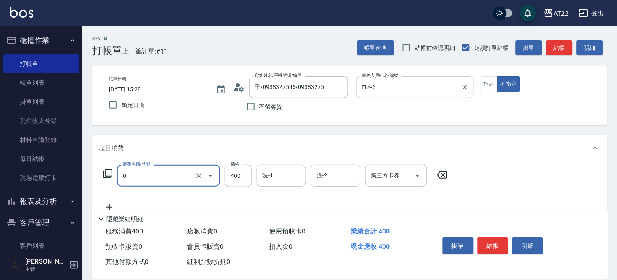
type input "有機洗髮(0)"
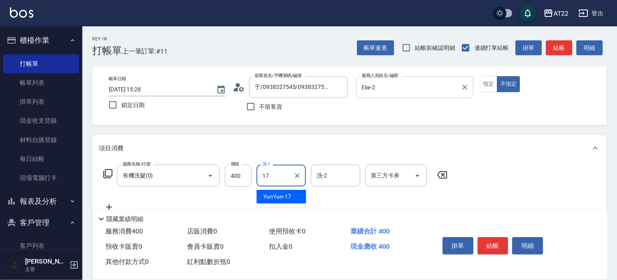
type input "YunYun-17"
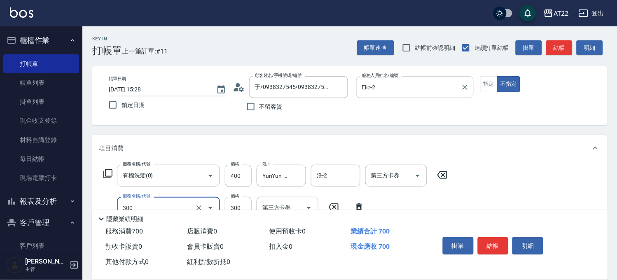
type input "剪髮(300)"
type input "250"
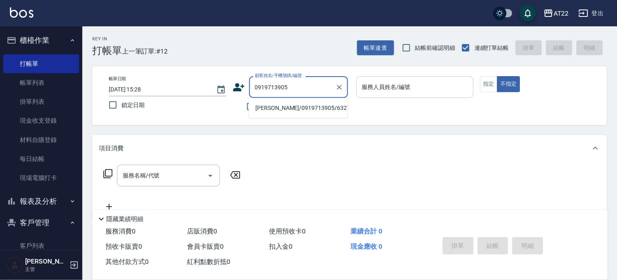
click at [296, 113] on li "曾卿茹/0919713905/63274" at bounding box center [298, 108] width 99 height 14
type input "曾卿茹/0919713905/63274"
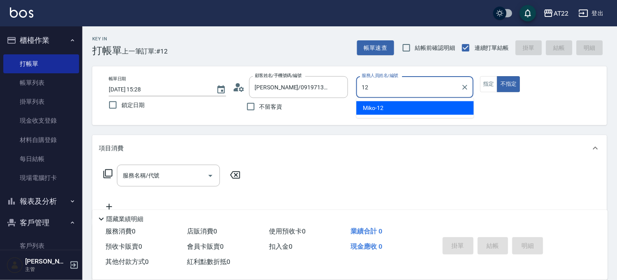
type input "Miko-12"
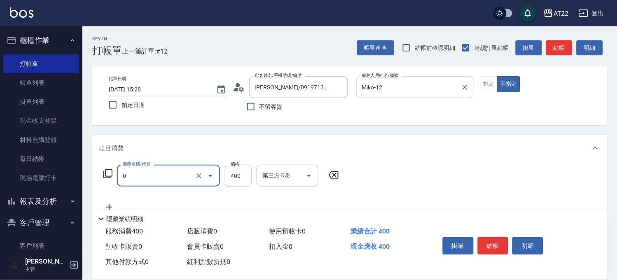
type input "有機洗髮(0)"
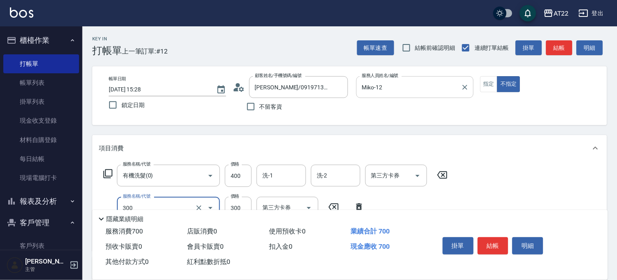
type input "剪髮(300)"
type input "250"
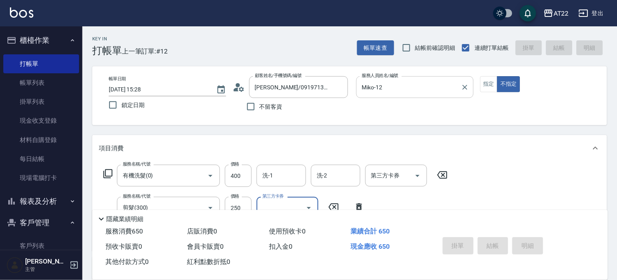
type input "2025/09/12 15:29"
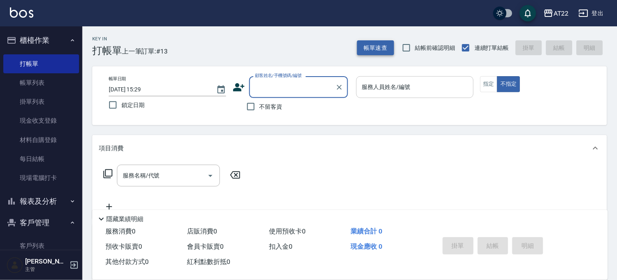
click at [373, 50] on button "帳單速查" at bounding box center [375, 47] width 37 height 15
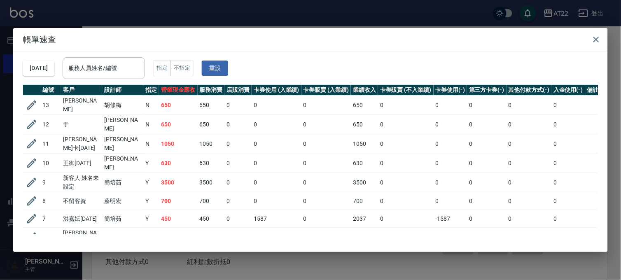
click at [271, 7] on div "帳單速查 2025/09/12 服務人員姓名/編號 服務人員姓名/編號 指定 不指定 重設 編號 客戶 設計師 指定 營業現金應收 服務消費 店販消費 卡券使…" at bounding box center [310, 140] width 621 height 280
